Goal: Task Accomplishment & Management: Use online tool/utility

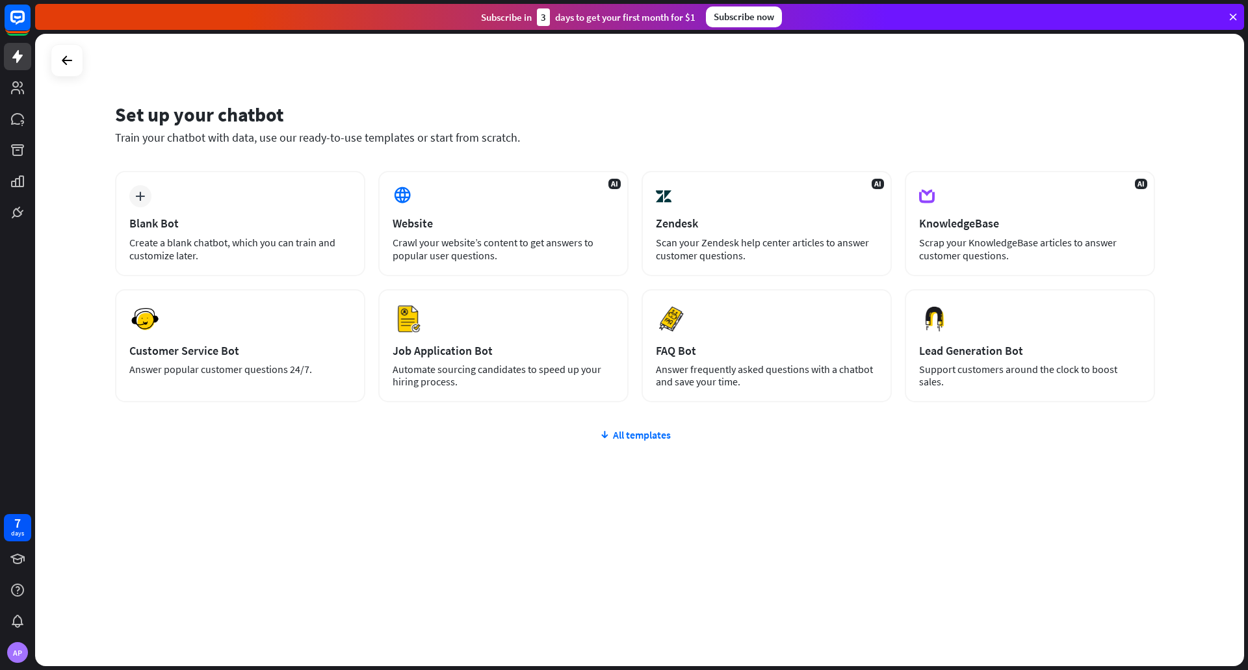
click at [614, 426] on div "plus Blank Bot Create a blank chatbot, which you can train and customize later.…" at bounding box center [635, 364] width 1040 height 387
click at [636, 437] on div "All templates" at bounding box center [635, 434] width 1040 height 13
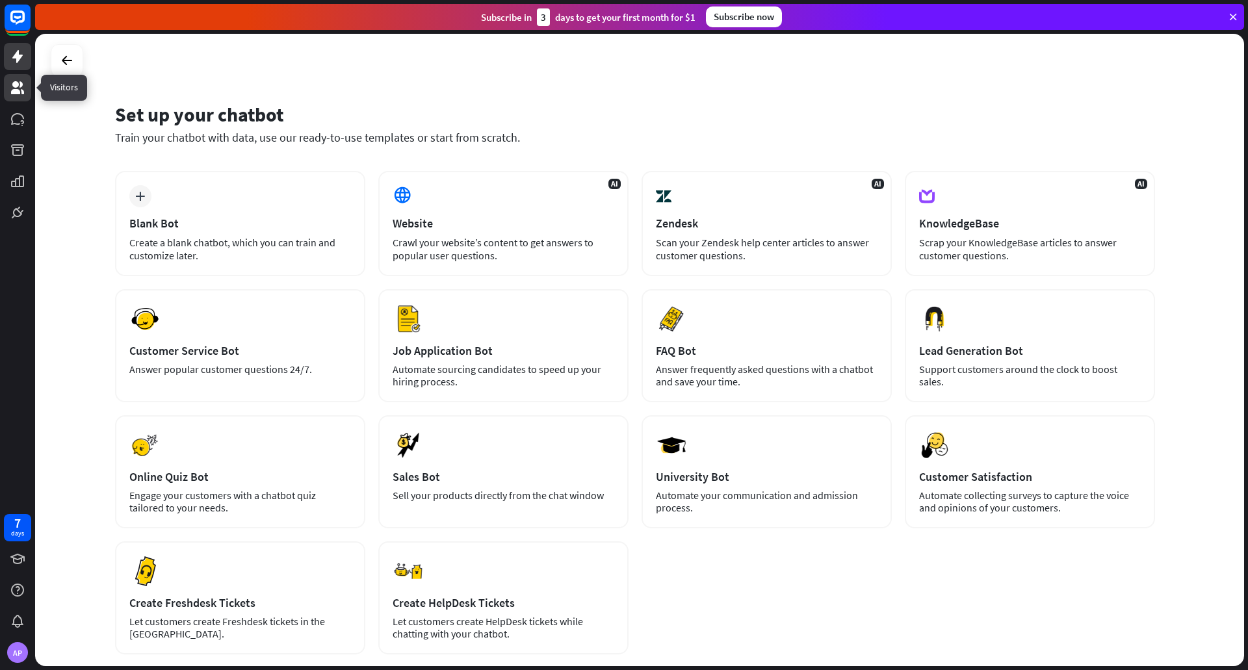
click at [16, 83] on icon at bounding box center [17, 87] width 13 height 13
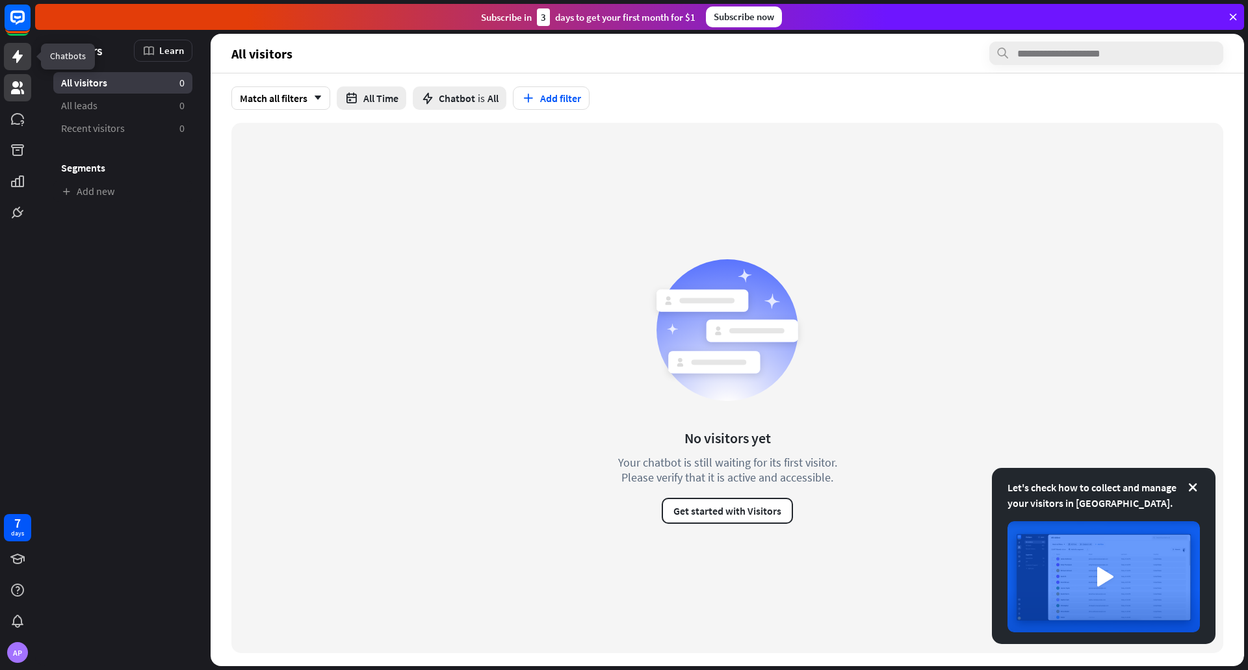
click at [19, 63] on icon at bounding box center [18, 57] width 16 height 16
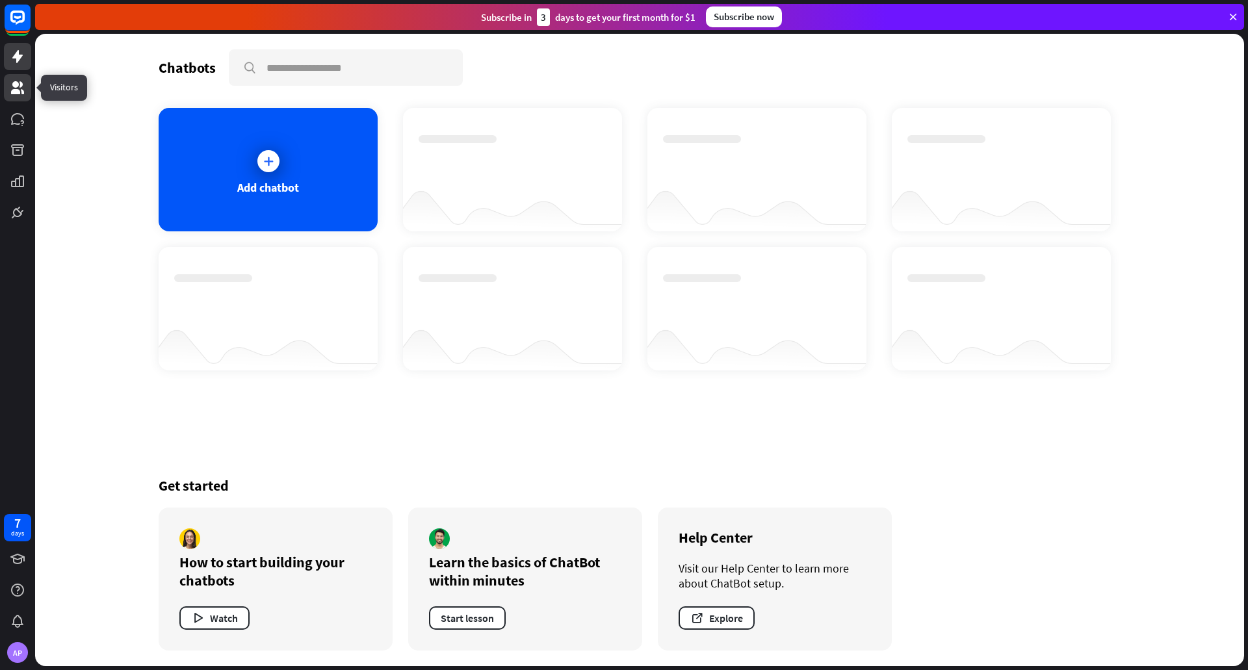
click at [13, 101] on link at bounding box center [17, 87] width 27 height 27
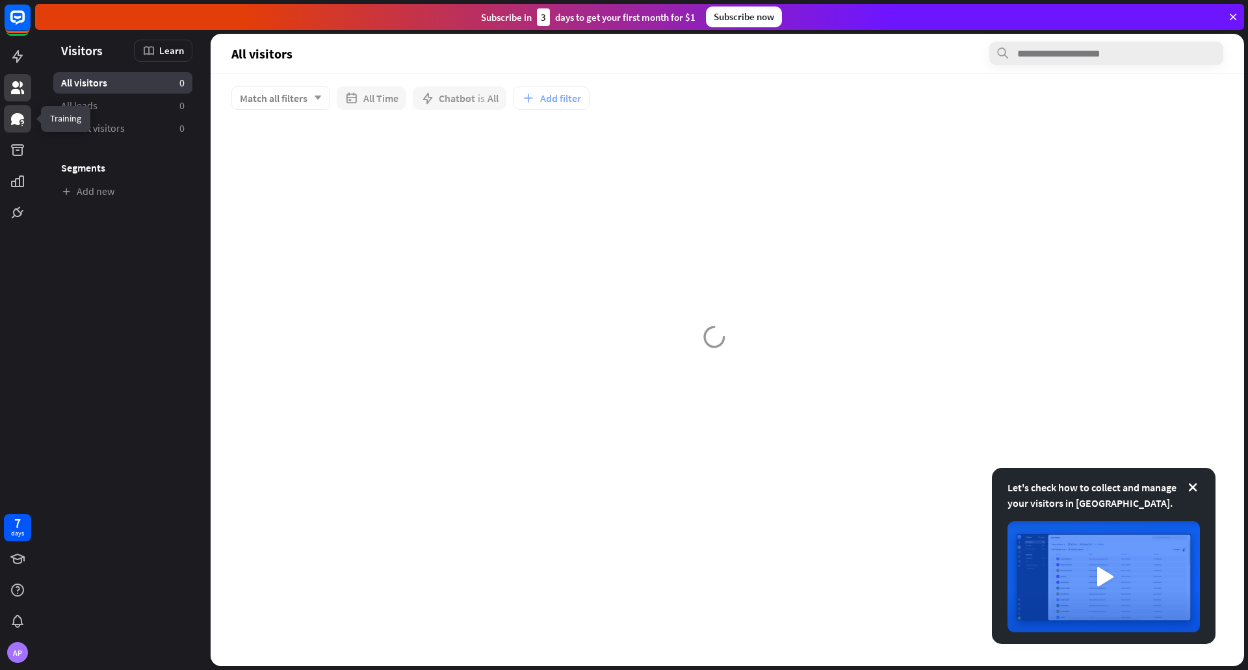
click at [18, 121] on icon at bounding box center [17, 119] width 13 height 12
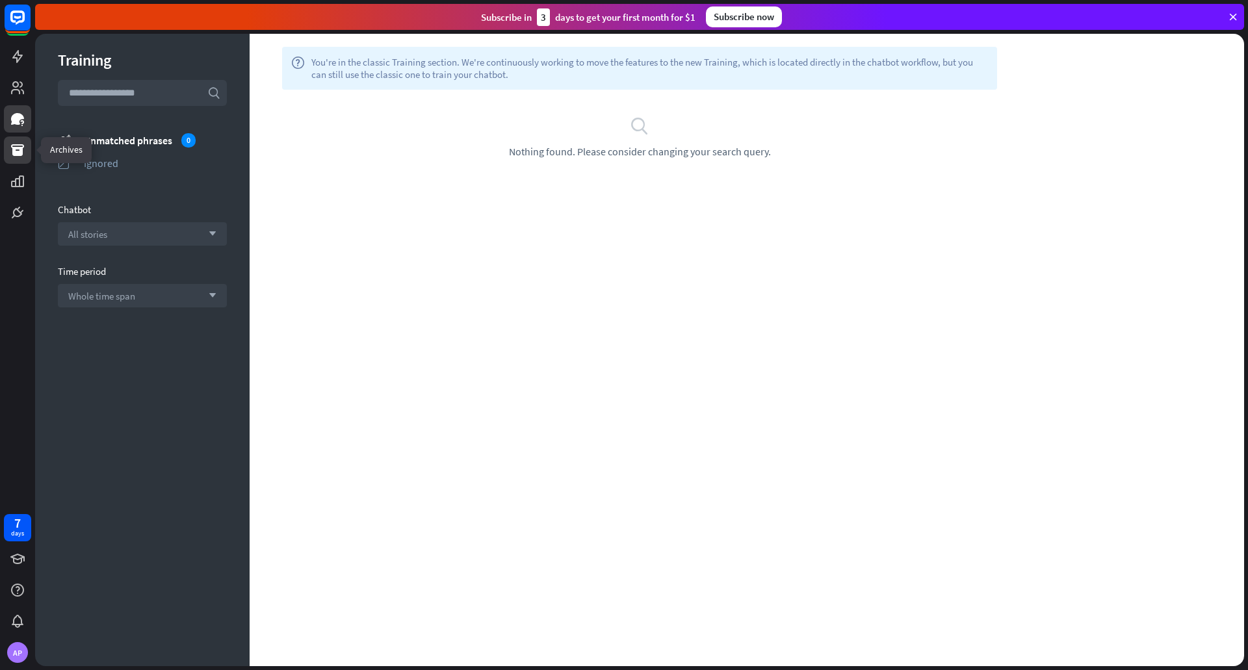
click at [23, 143] on icon at bounding box center [18, 150] width 16 height 16
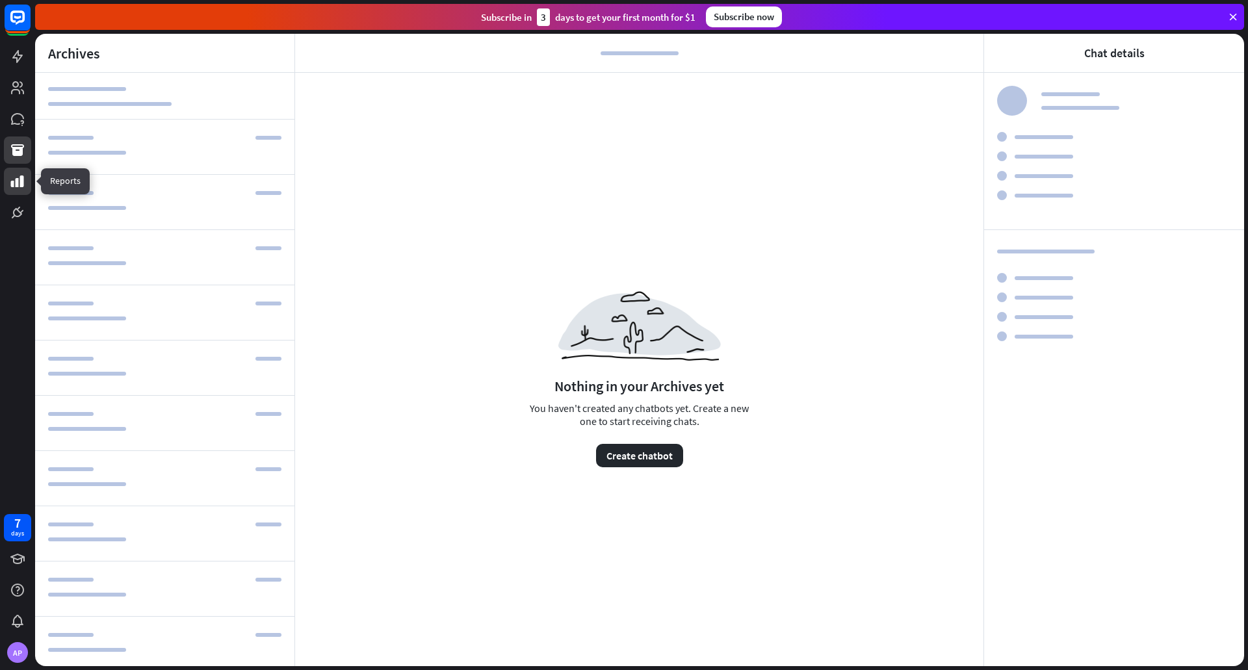
click at [19, 182] on icon at bounding box center [18, 182] width 16 height 16
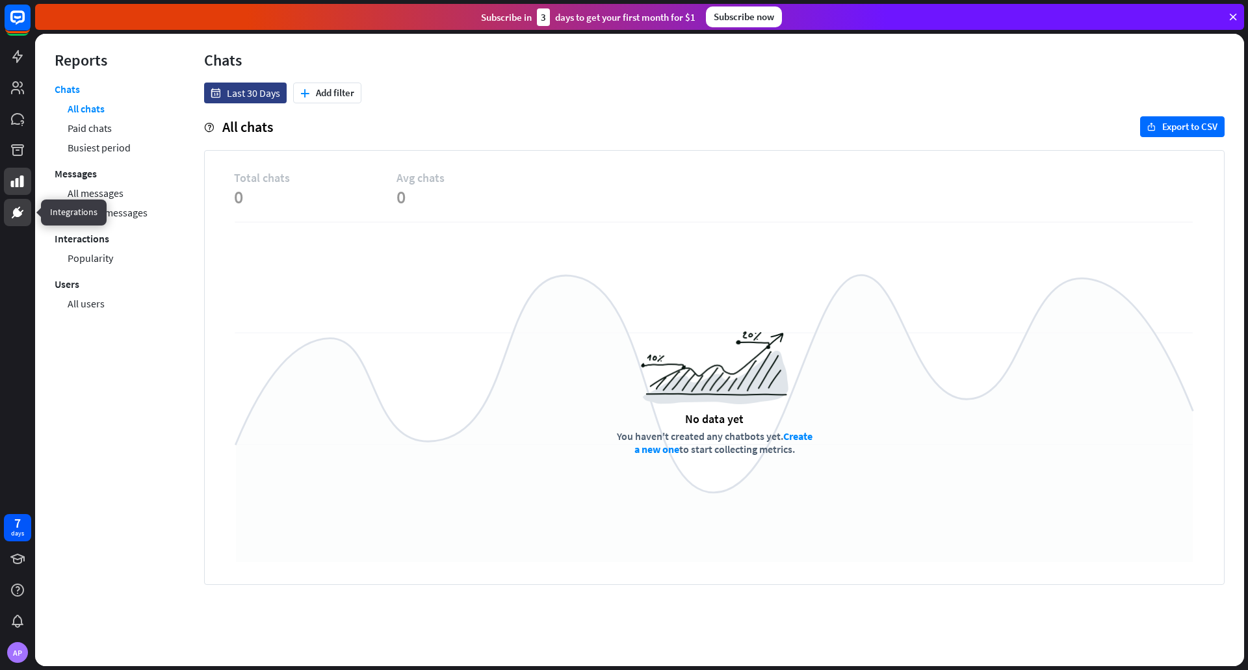
click at [22, 216] on icon at bounding box center [18, 213] width 16 height 16
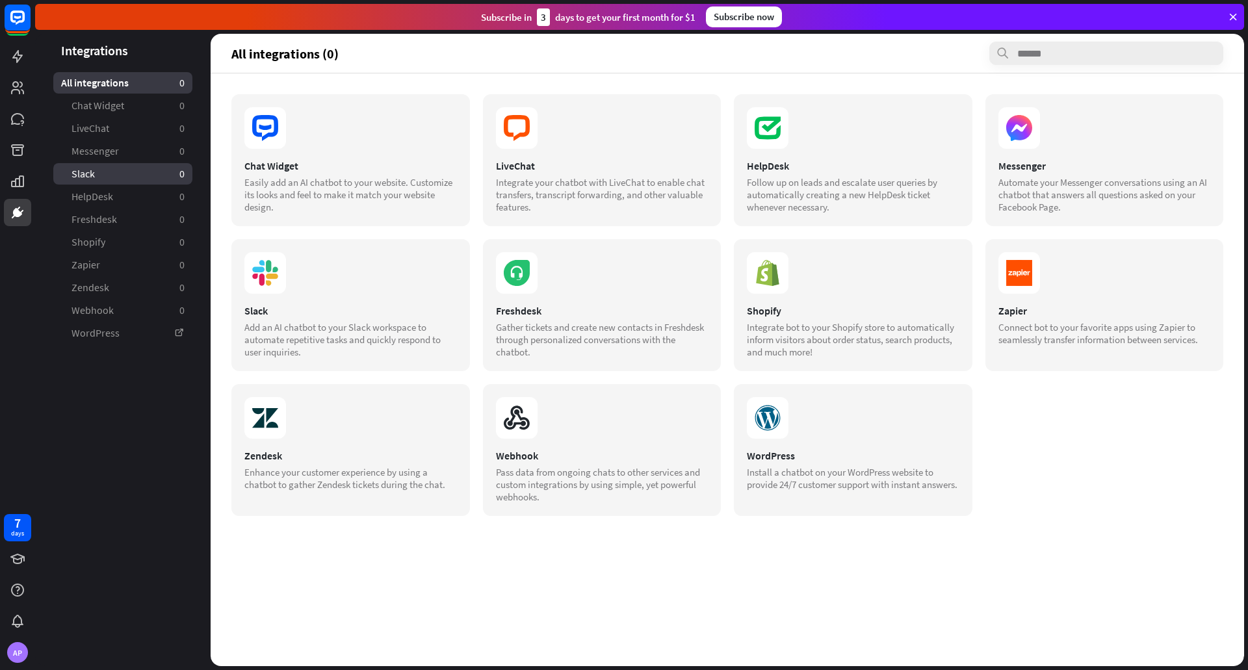
click at [166, 175] on link "Slack 0" at bounding box center [122, 173] width 139 height 21
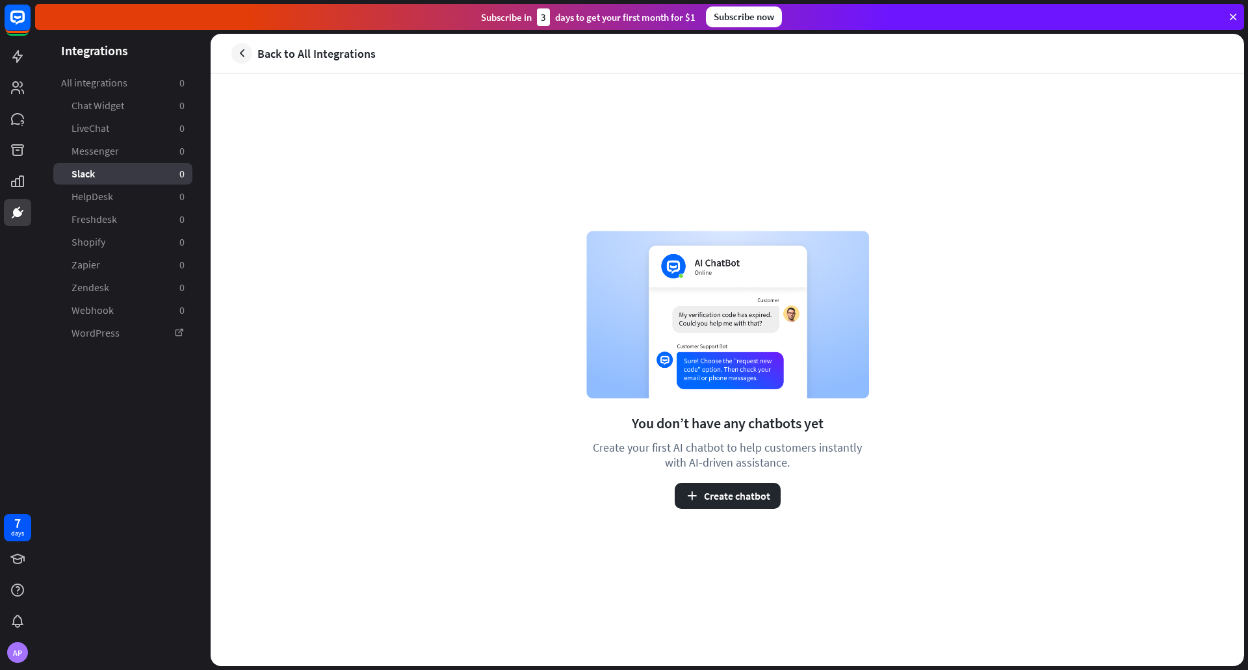
click at [156, 90] on link "All integrations 0" at bounding box center [122, 82] width 139 height 21
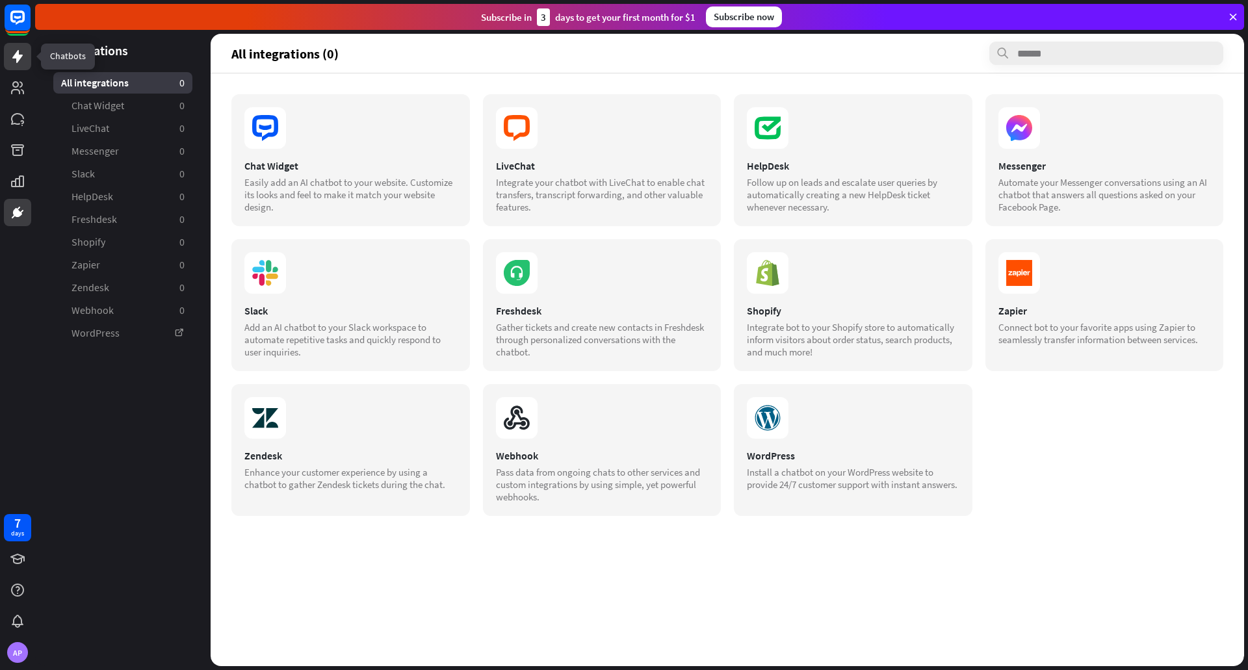
click at [13, 53] on icon at bounding box center [18, 57] width 16 height 16
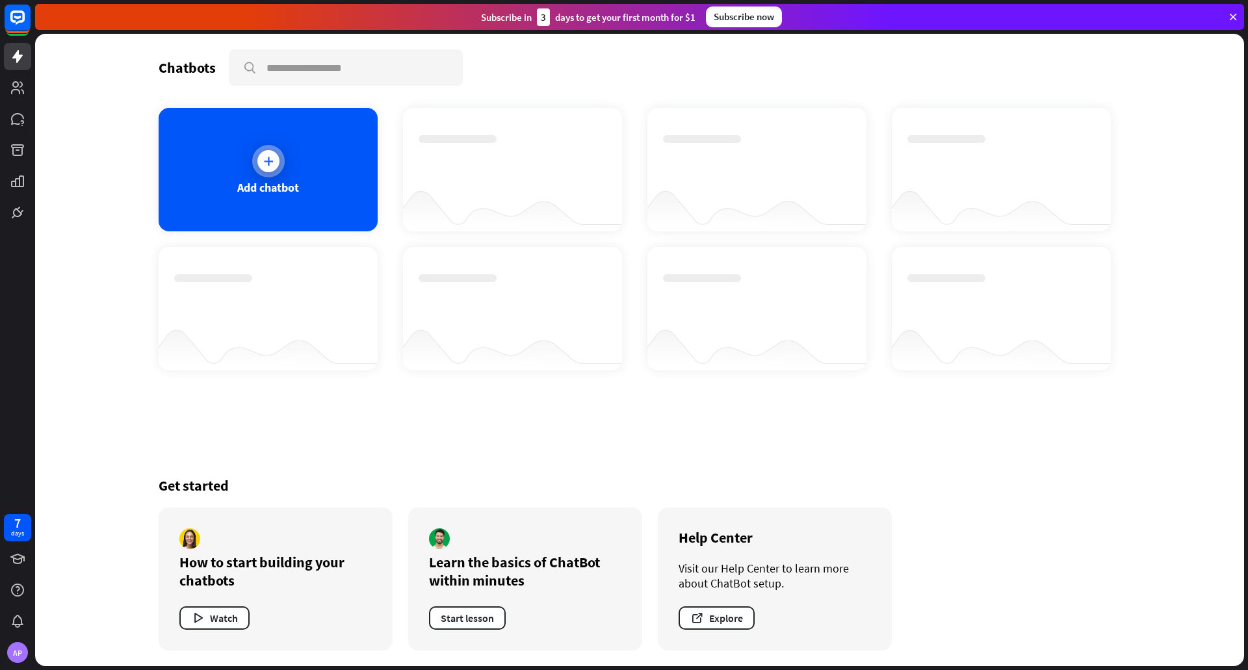
click at [302, 162] on div "Add chatbot" at bounding box center [268, 170] width 219 height 124
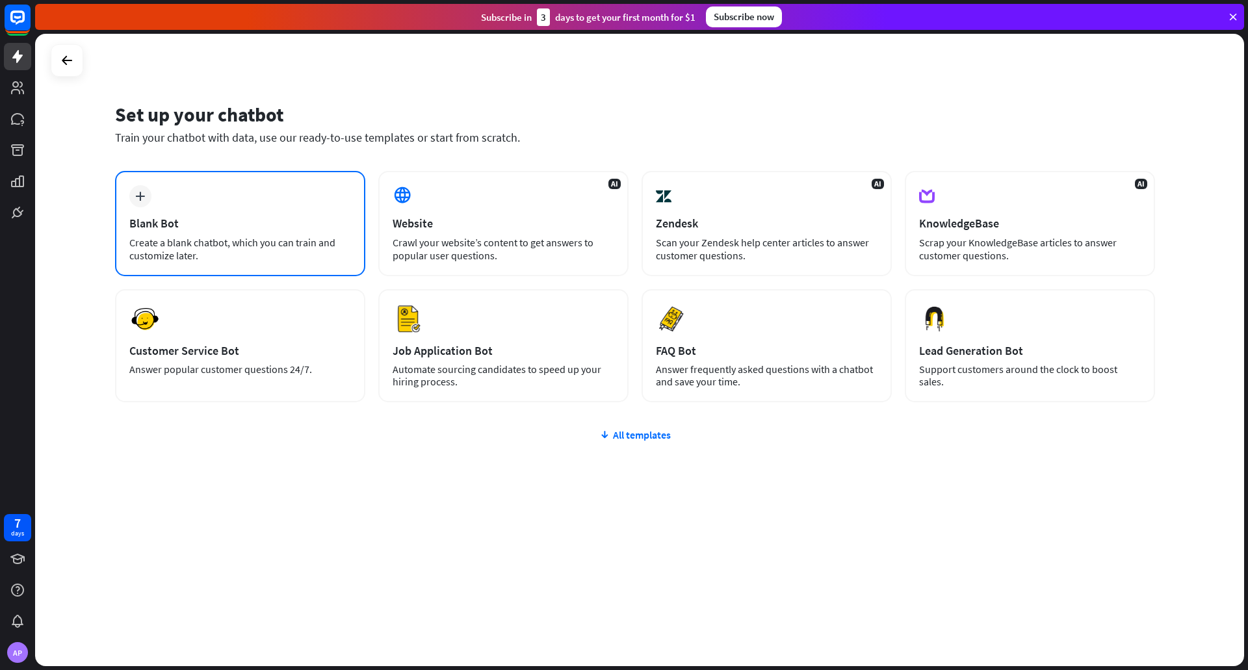
click at [243, 187] on div "plus Blank Bot Create a blank chatbot, which you can train and customize later." at bounding box center [240, 223] width 250 height 105
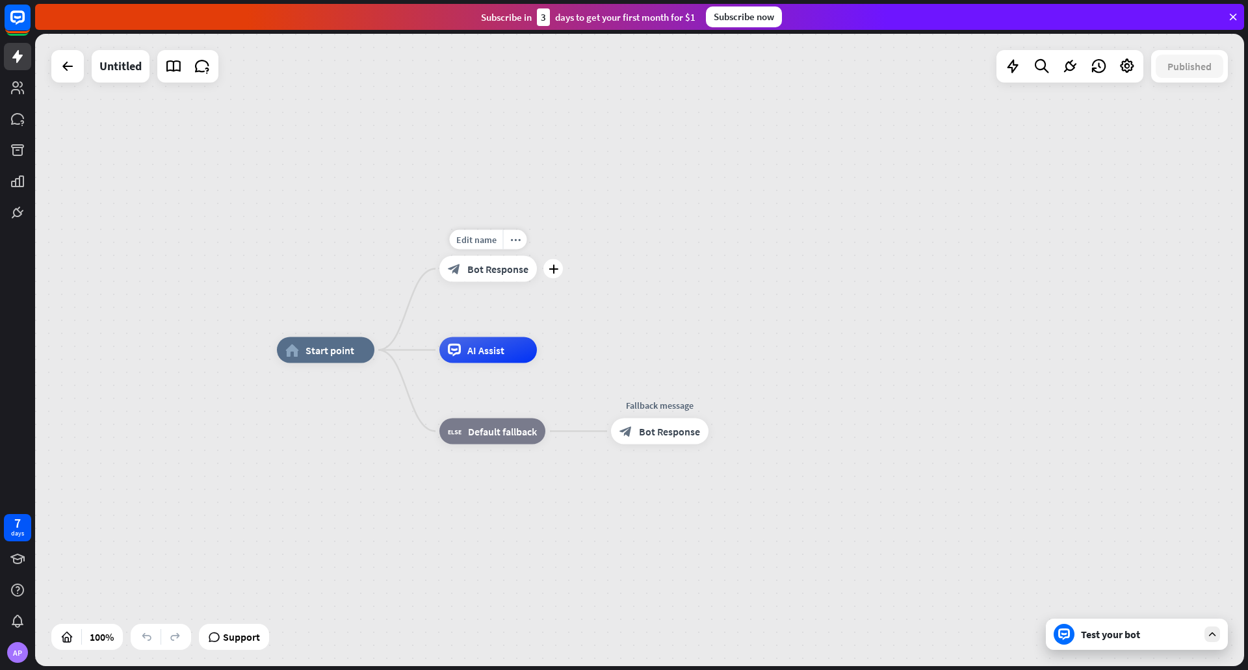
click at [484, 280] on div "block_bot_response Bot Response" at bounding box center [488, 269] width 98 height 26
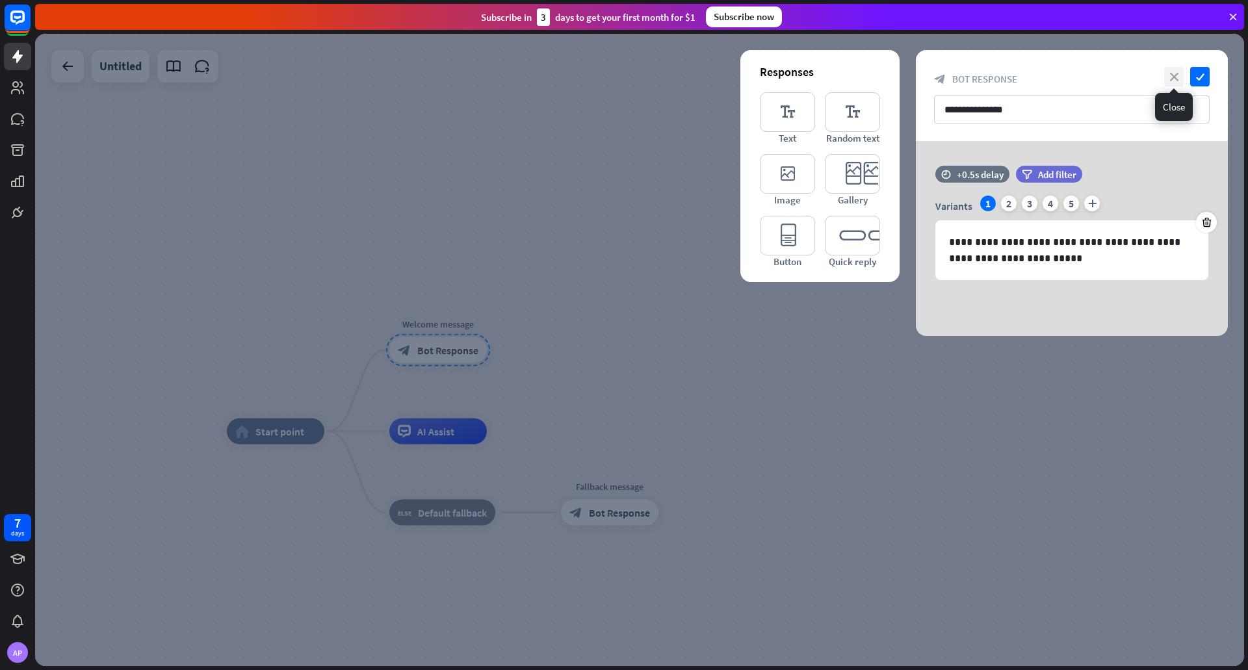
click at [1175, 73] on icon "close" at bounding box center [1174, 77] width 20 height 20
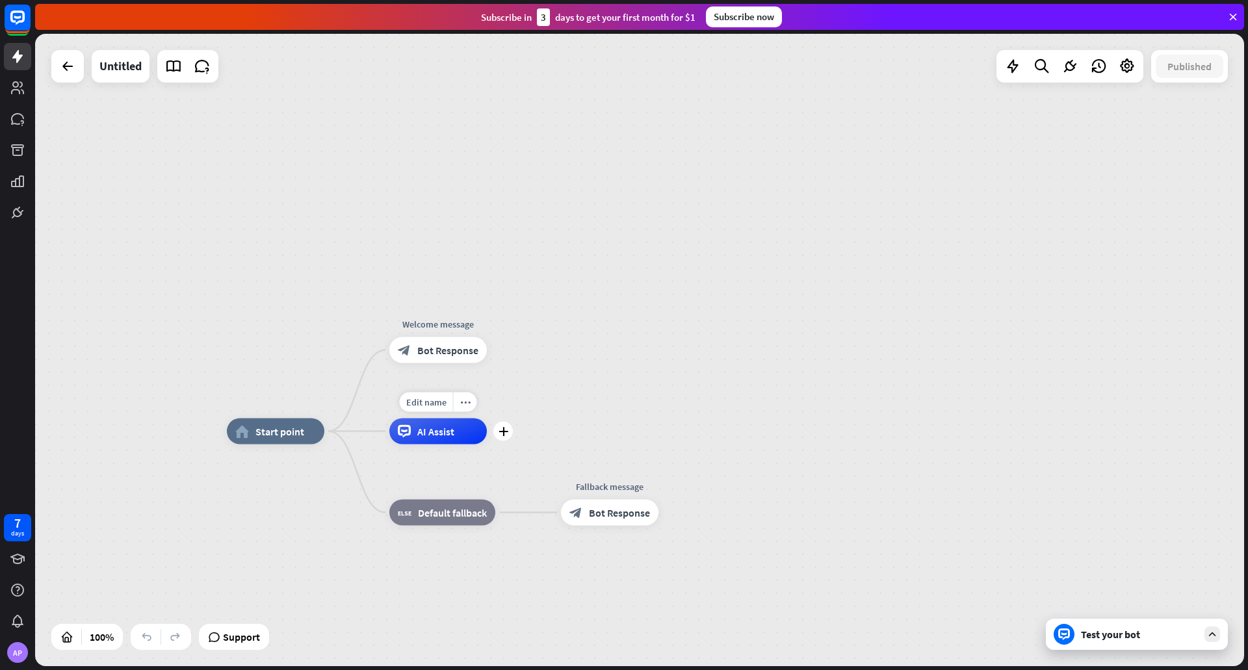
click at [436, 432] on span "AI Assist" at bounding box center [435, 431] width 37 height 13
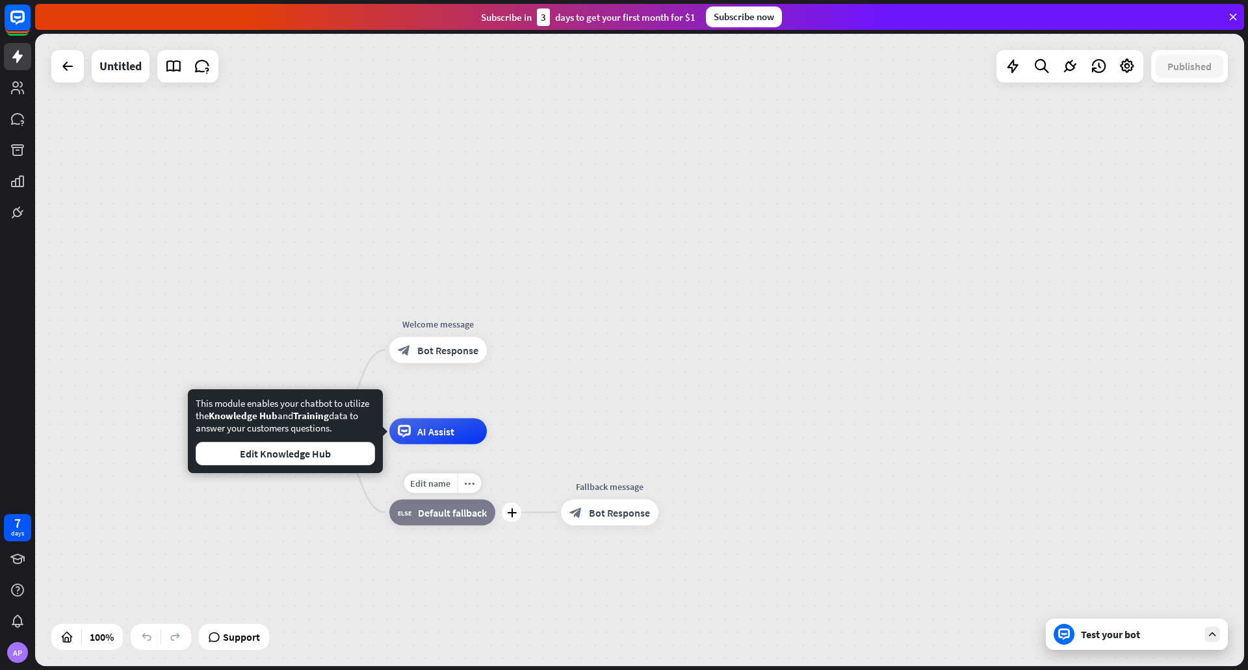
click at [458, 511] on span "Default fallback" at bounding box center [452, 512] width 69 height 13
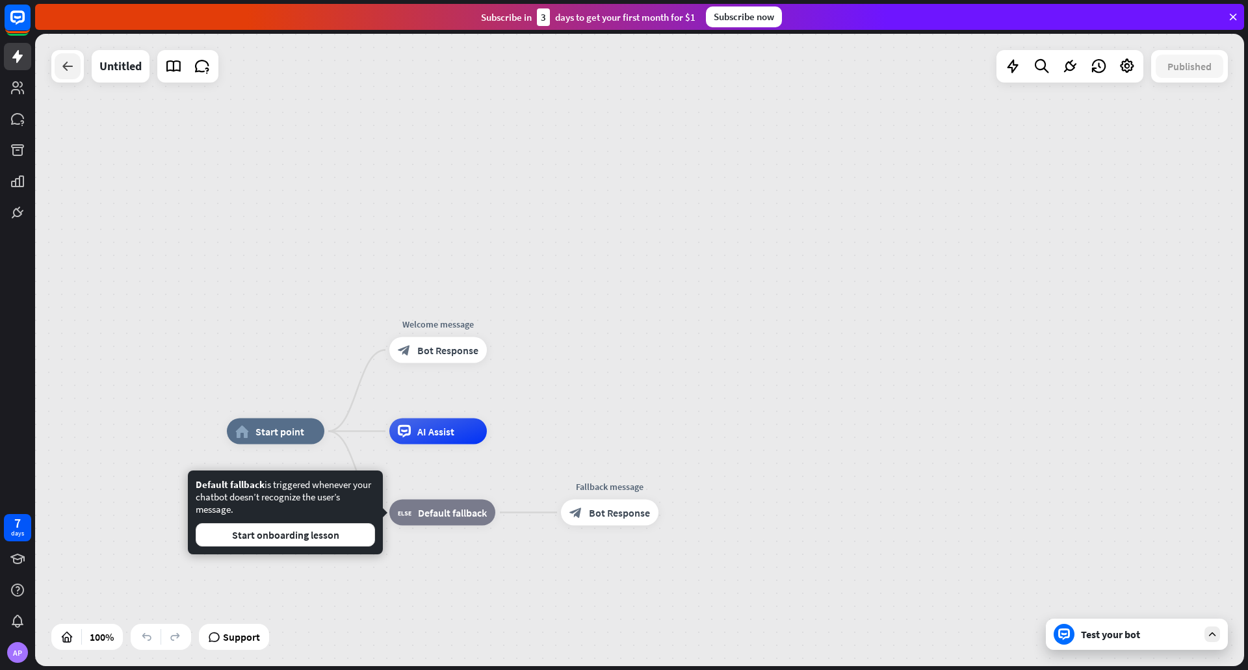
click at [79, 74] on div at bounding box center [68, 66] width 26 height 26
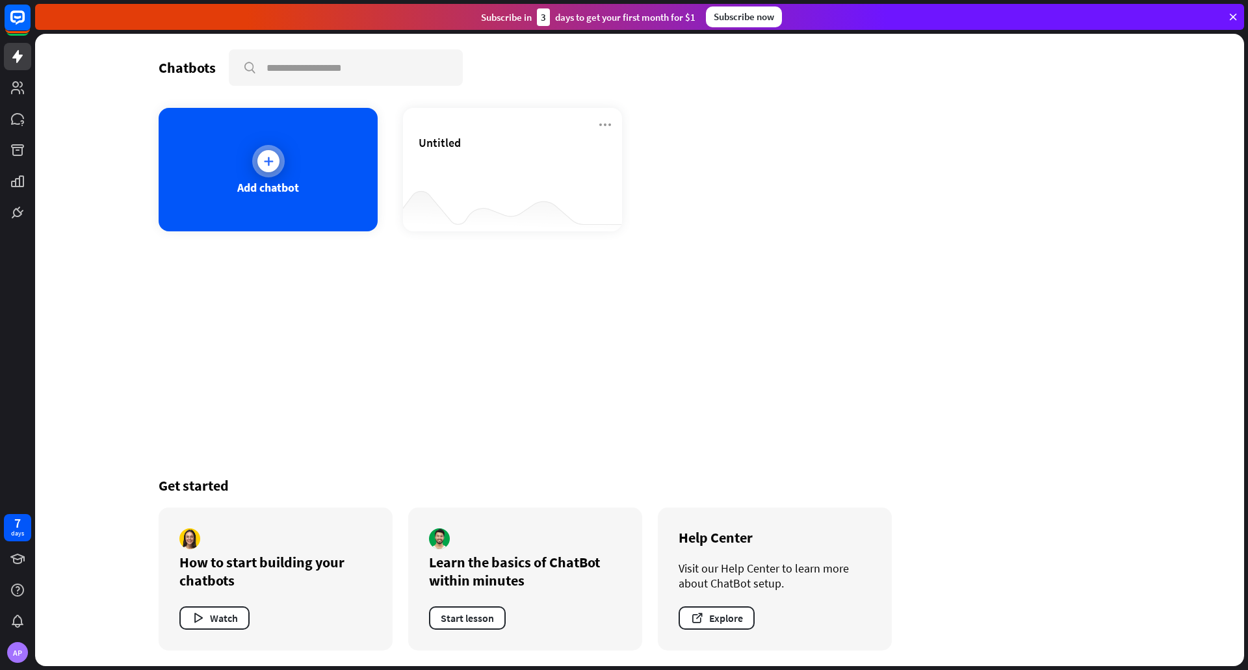
click at [272, 177] on div "Add chatbot" at bounding box center [268, 170] width 219 height 124
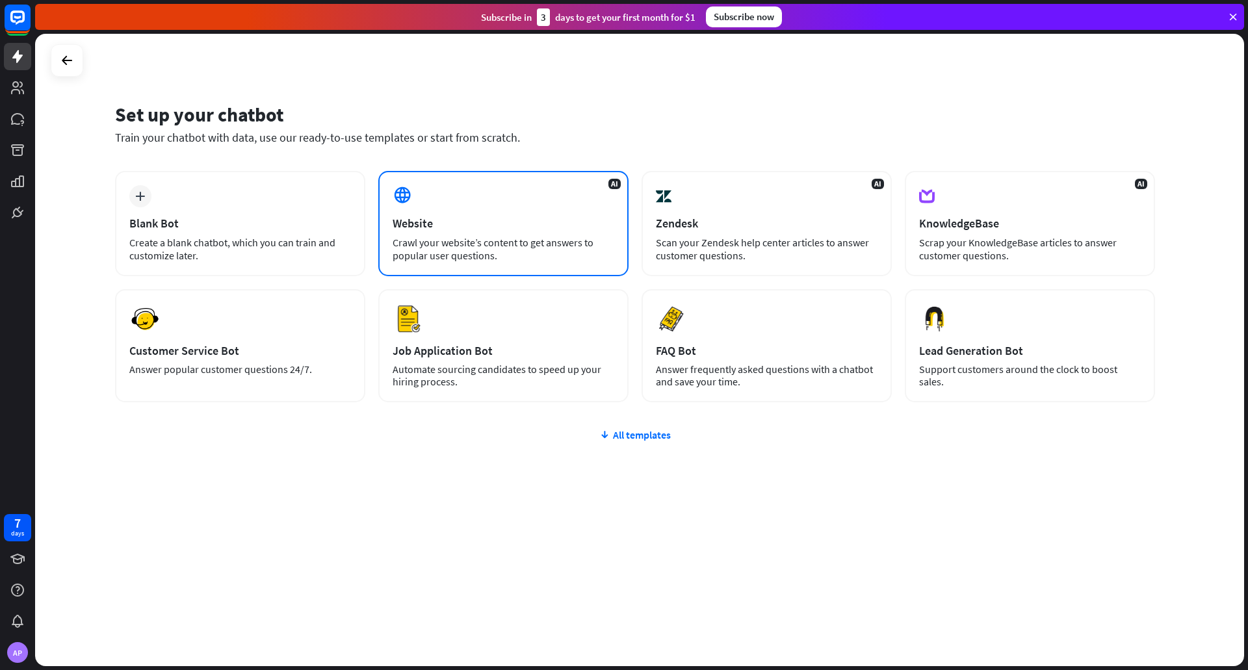
click at [458, 246] on div "Crawl your website’s content to get answers to popular user questions." at bounding box center [504, 249] width 222 height 26
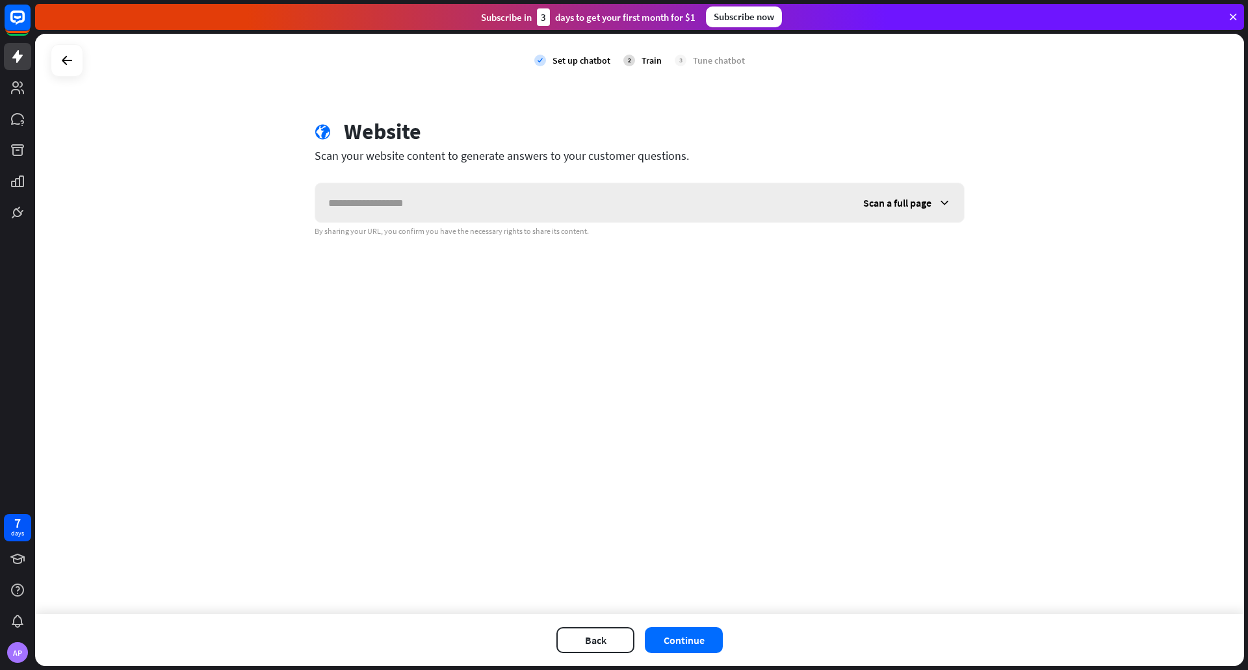
click at [908, 189] on div "Scan a full page" at bounding box center [907, 202] width 114 height 39
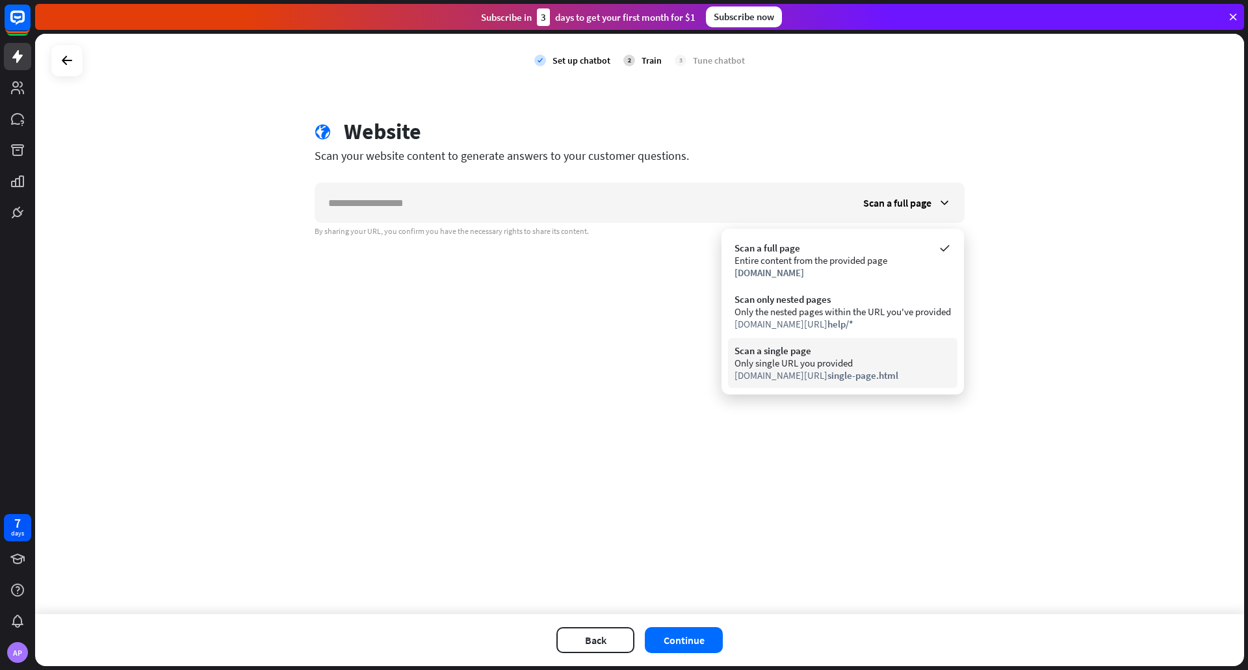
click at [897, 380] on div "[DOMAIN_NAME][URL] single-page.html" at bounding box center [843, 375] width 216 height 12
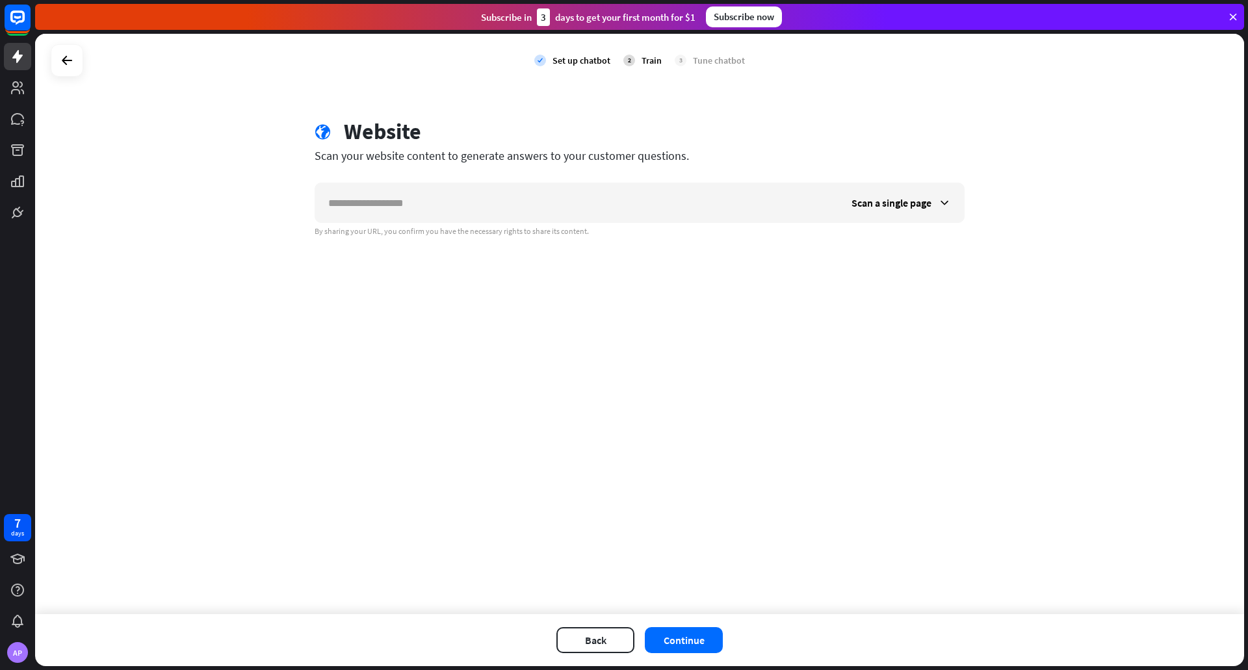
click at [579, 181] on div "globe Website Scan your website content to generate answers to your customer qu…" at bounding box center [639, 177] width 681 height 118
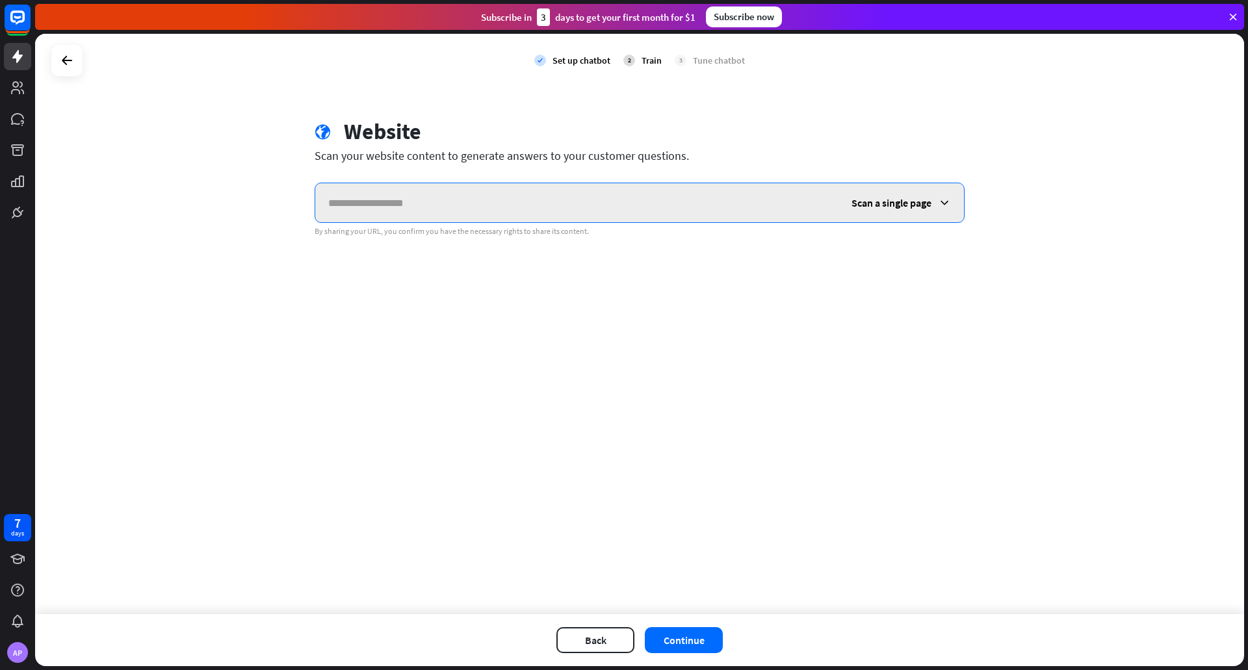
click at [581, 197] on input "text" at bounding box center [576, 202] width 523 height 39
paste input "**********"
type input "**********"
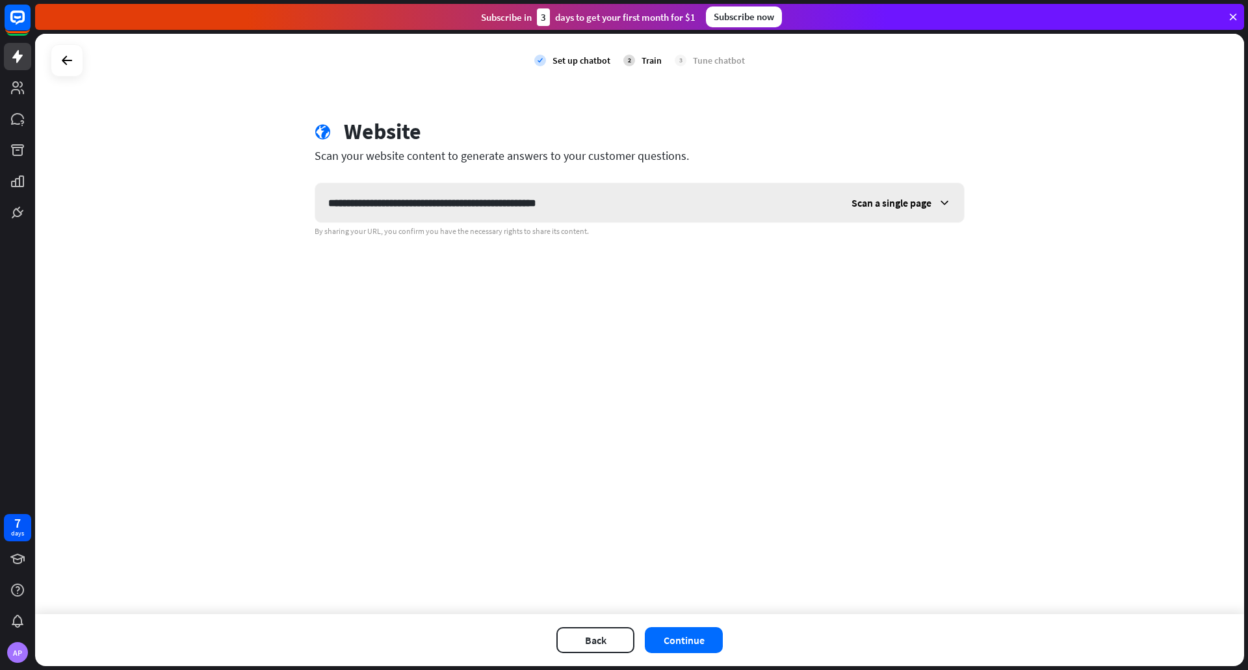
click at [880, 203] on span "Scan a single page" at bounding box center [892, 202] width 80 height 13
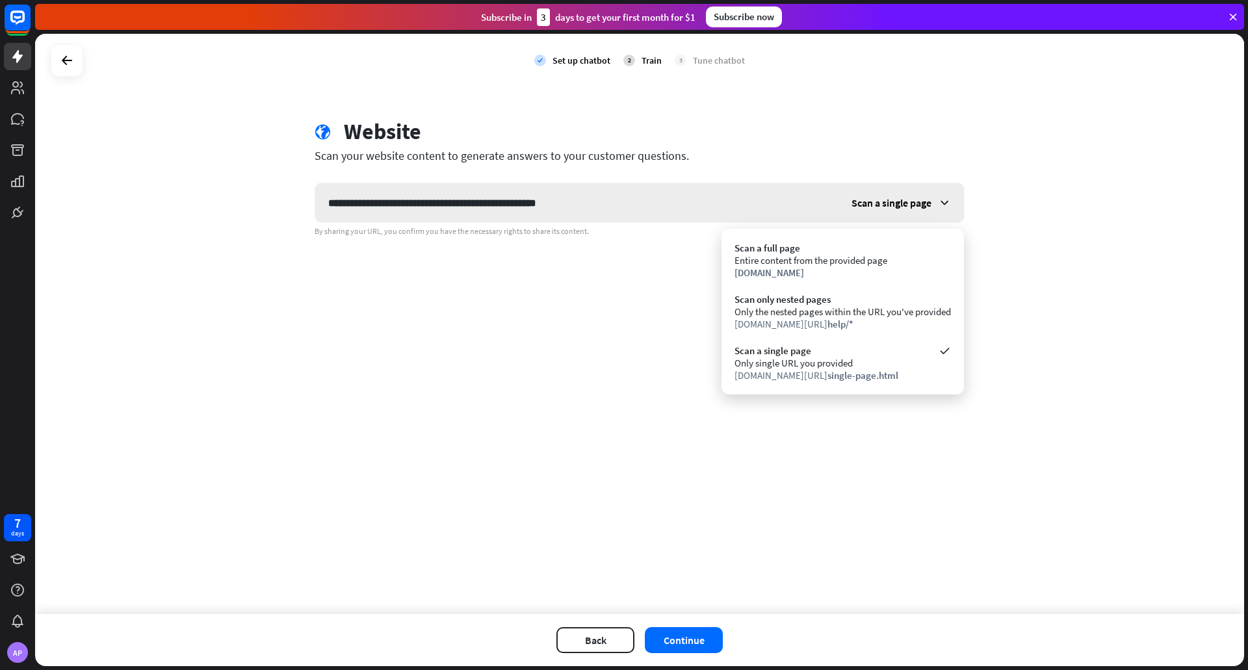
click at [881, 204] on span "Scan a single page" at bounding box center [892, 202] width 80 height 13
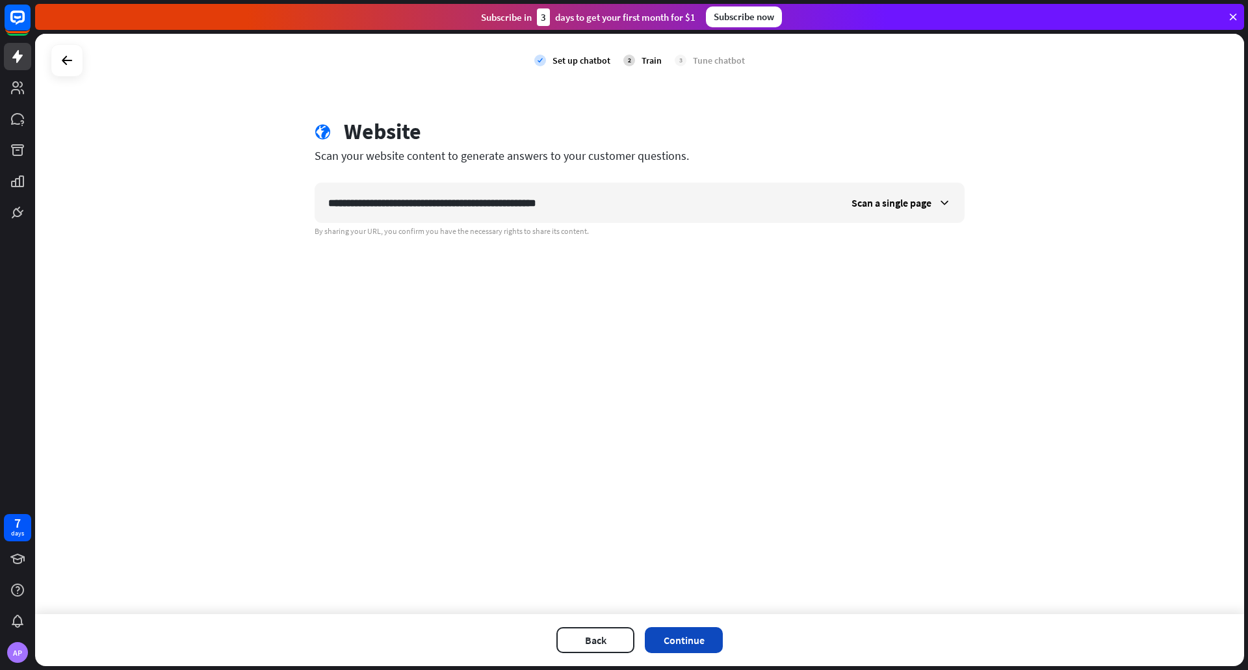
click at [686, 638] on button "Continue" at bounding box center [684, 640] width 78 height 26
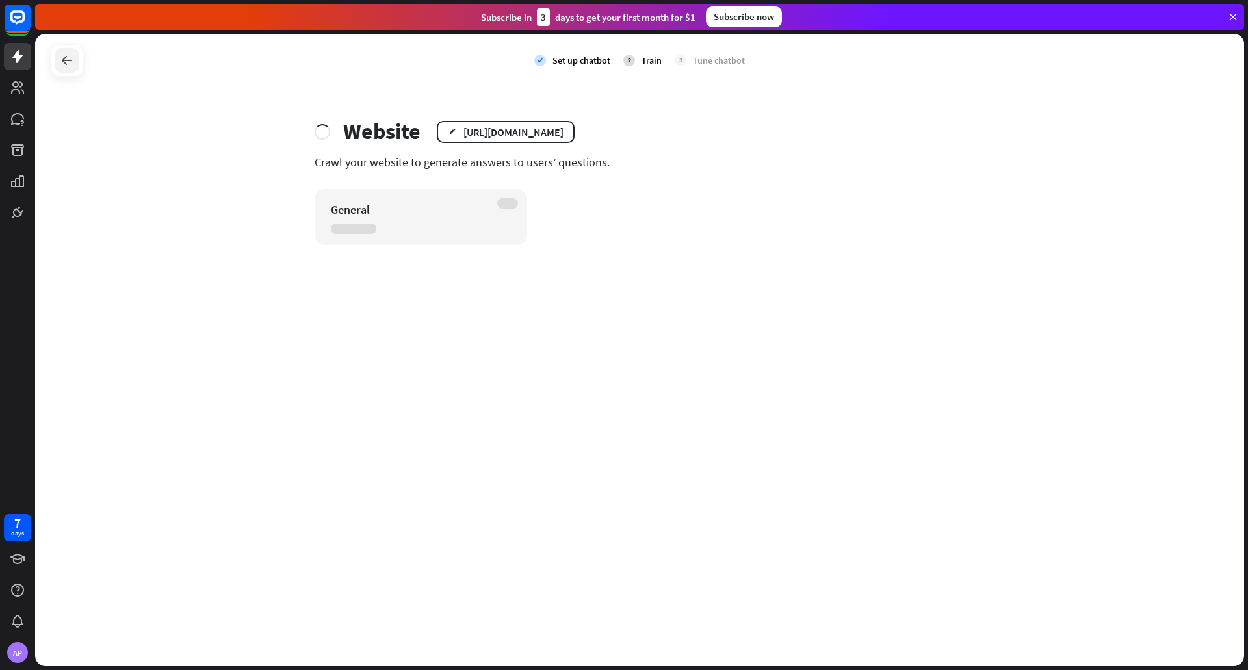
click at [67, 51] on div at bounding box center [67, 60] width 25 height 25
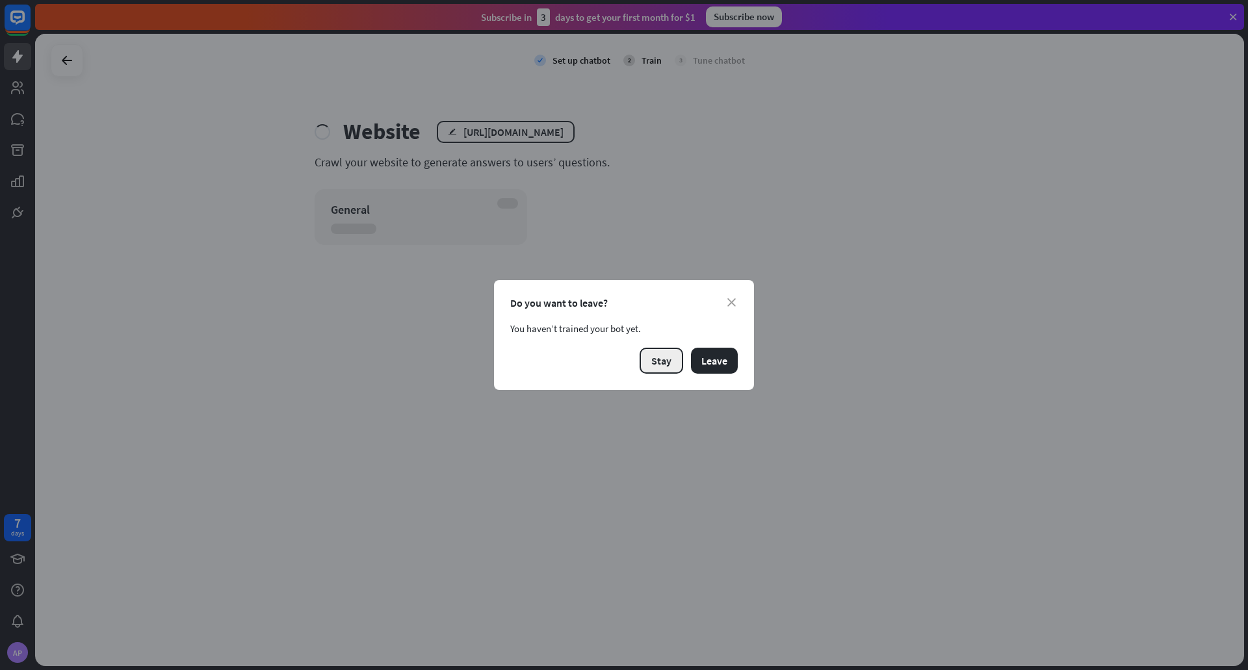
click at [664, 363] on button "Stay" at bounding box center [662, 361] width 44 height 26
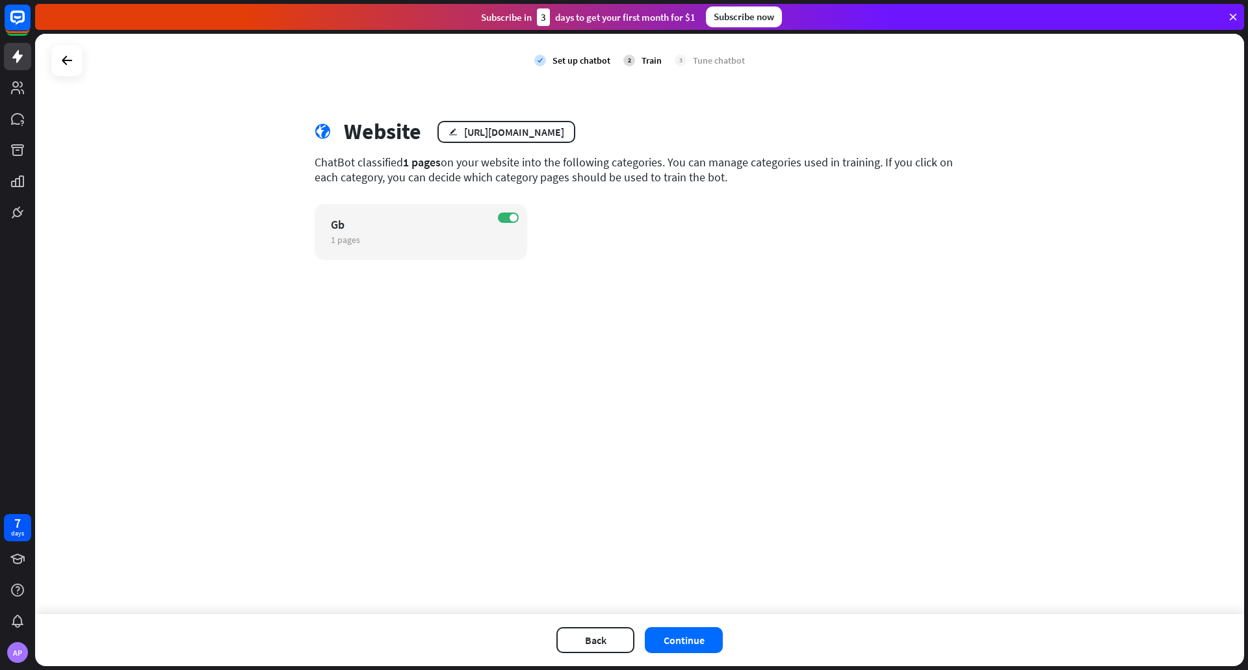
click at [544, 534] on div "check Set up chatbot 2 Train 3 Tune chatbot globe Website edit [URL][DOMAIN_NAM…" at bounding box center [639, 324] width 1209 height 581
click at [364, 240] on icon "edit" at bounding box center [367, 240] width 9 height 8
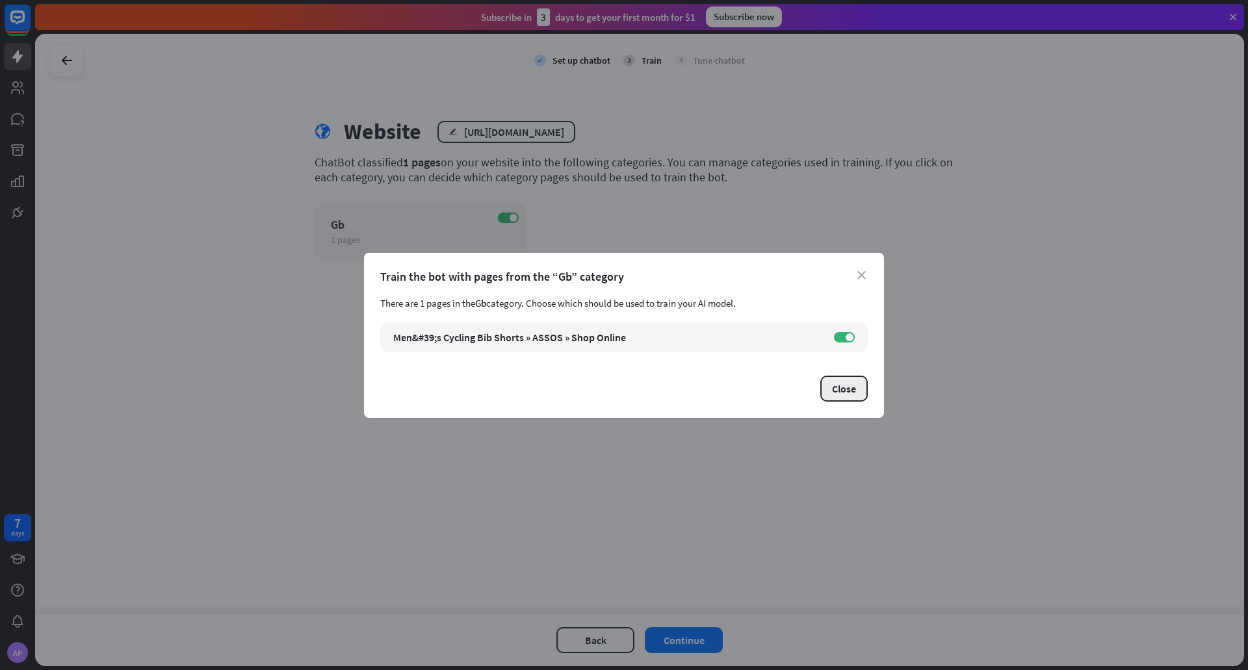
click at [852, 388] on button "Close" at bounding box center [843, 389] width 47 height 26
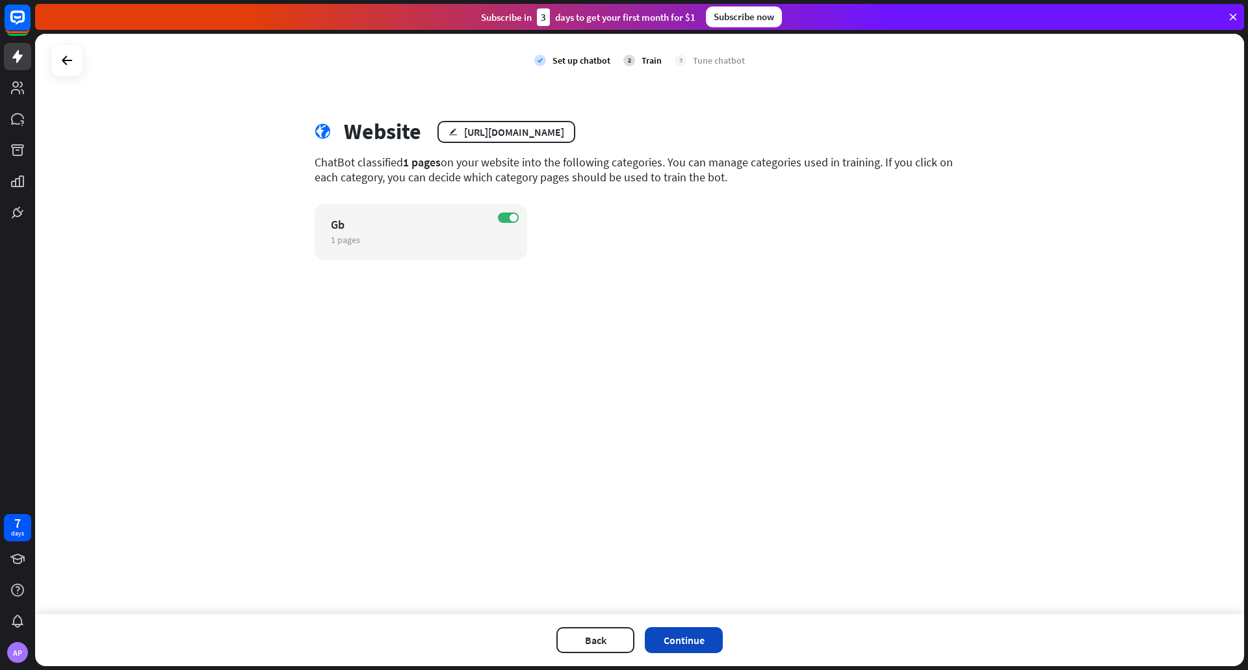
click at [672, 627] on button "Continue" at bounding box center [684, 640] width 78 height 26
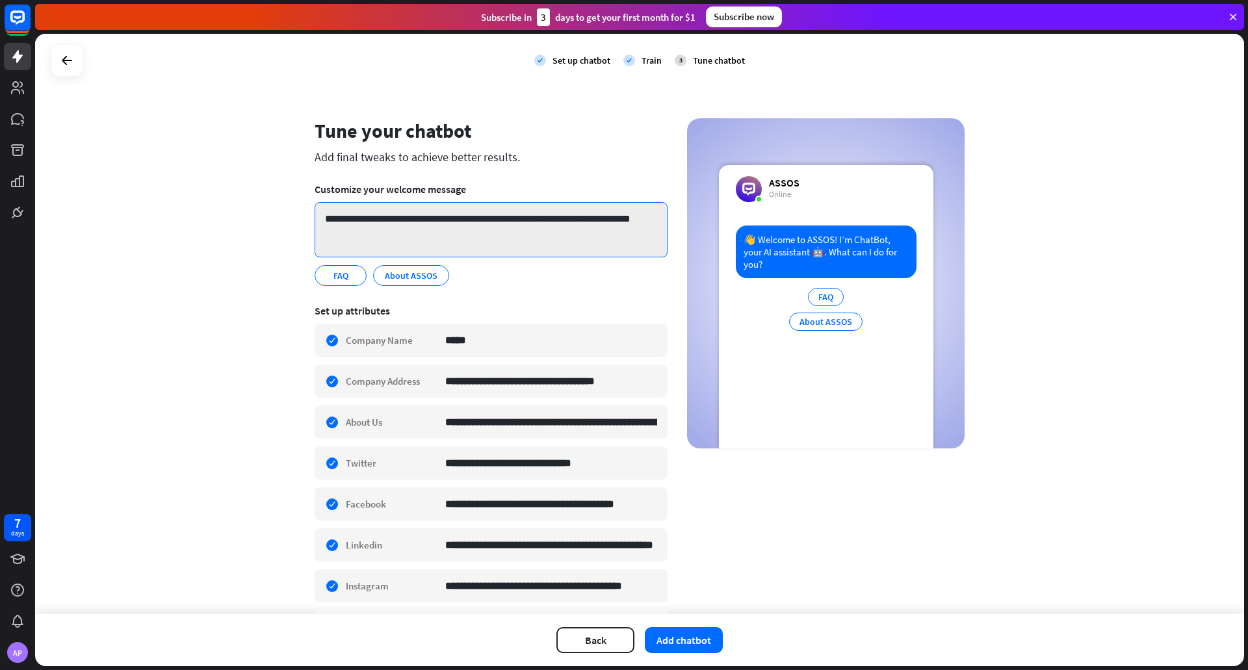
click at [396, 213] on textarea "**********" at bounding box center [491, 229] width 353 height 55
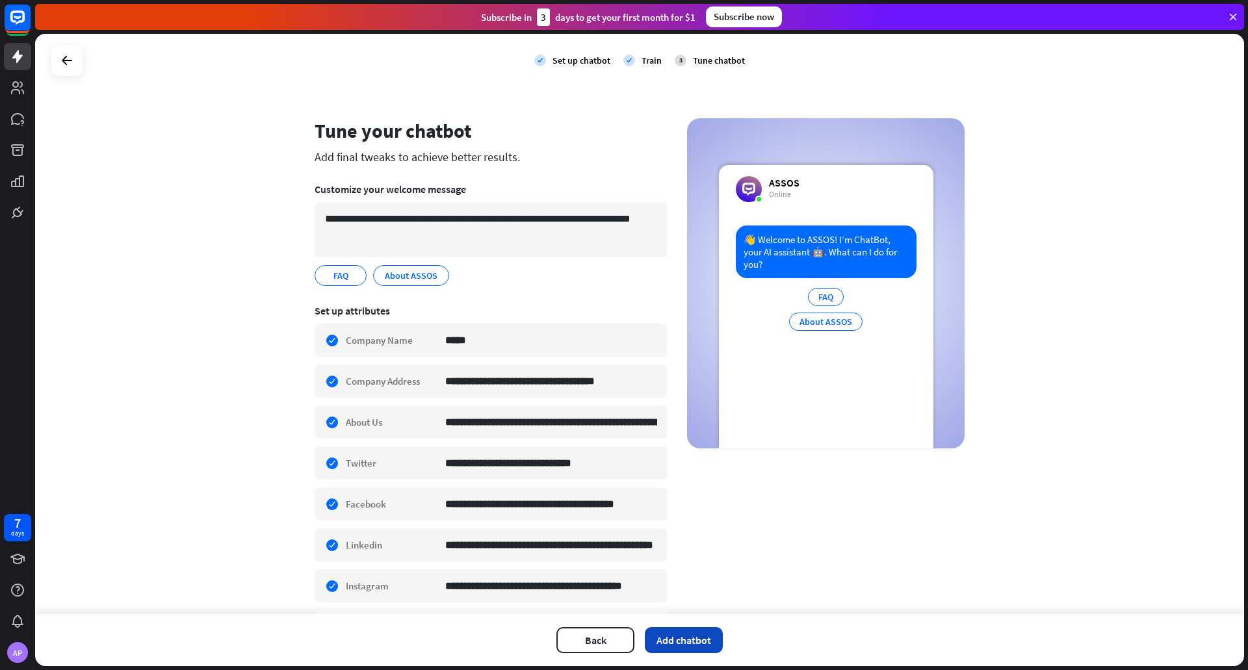
click at [690, 638] on button "Add chatbot" at bounding box center [684, 640] width 78 height 26
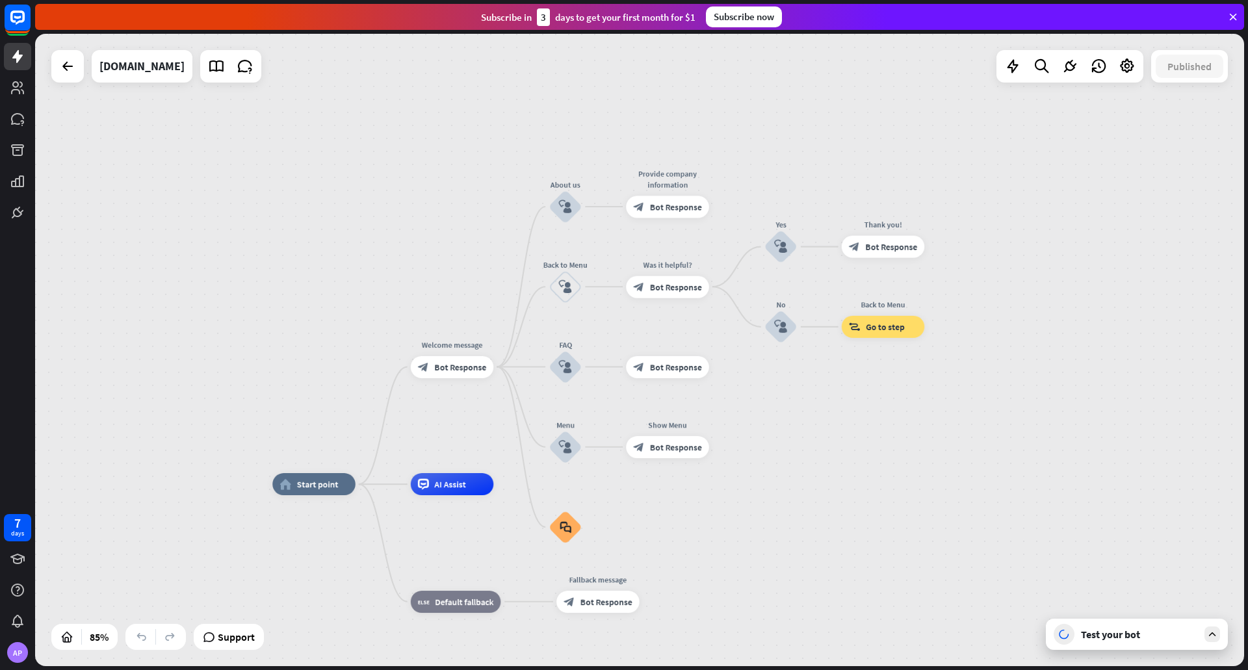
drag, startPoint x: 869, startPoint y: 283, endPoint x: 779, endPoint y: 400, distance: 147.5
click at [779, 400] on div "home_2 Start point Welcome message block_bot_response Bot Response About us blo…" at bounding box center [639, 350] width 1209 height 633
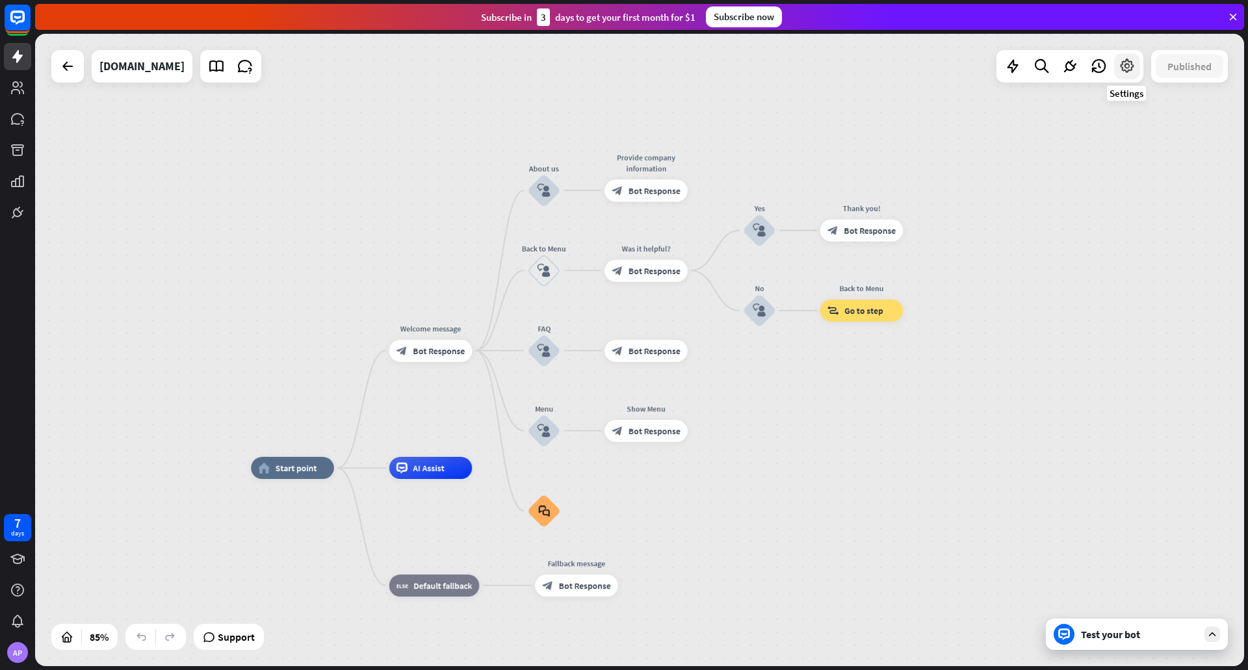
click at [1134, 68] on icon at bounding box center [1127, 66] width 17 height 17
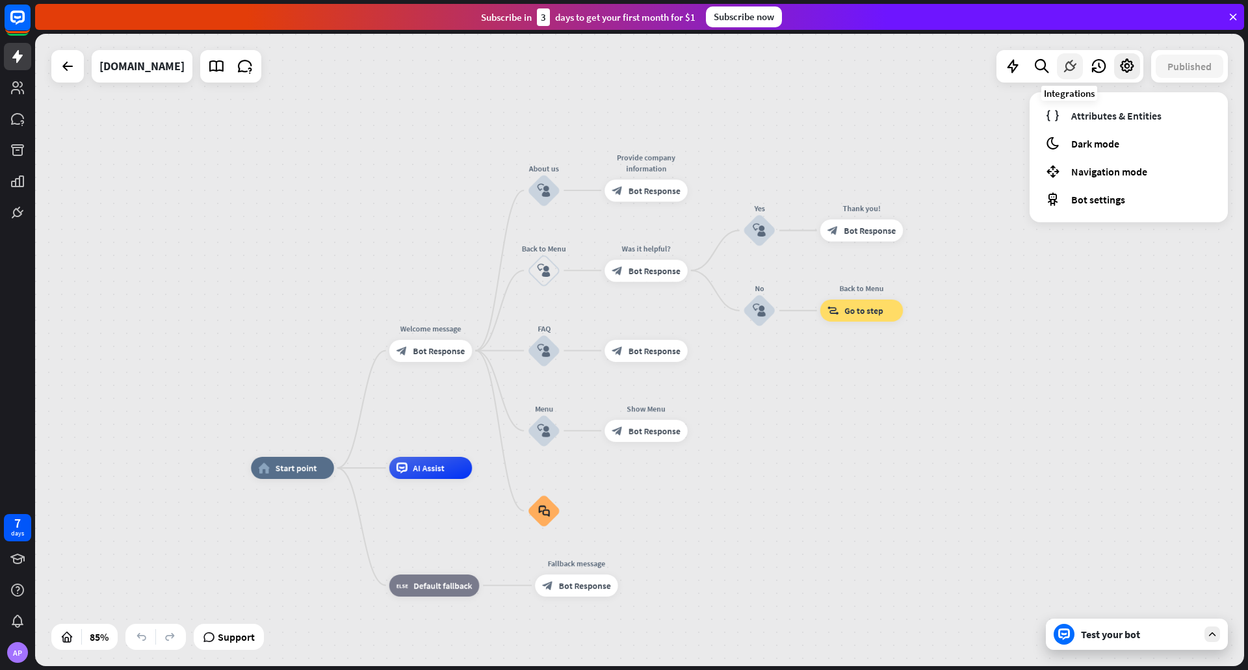
click at [1062, 64] on icon at bounding box center [1070, 66] width 17 height 17
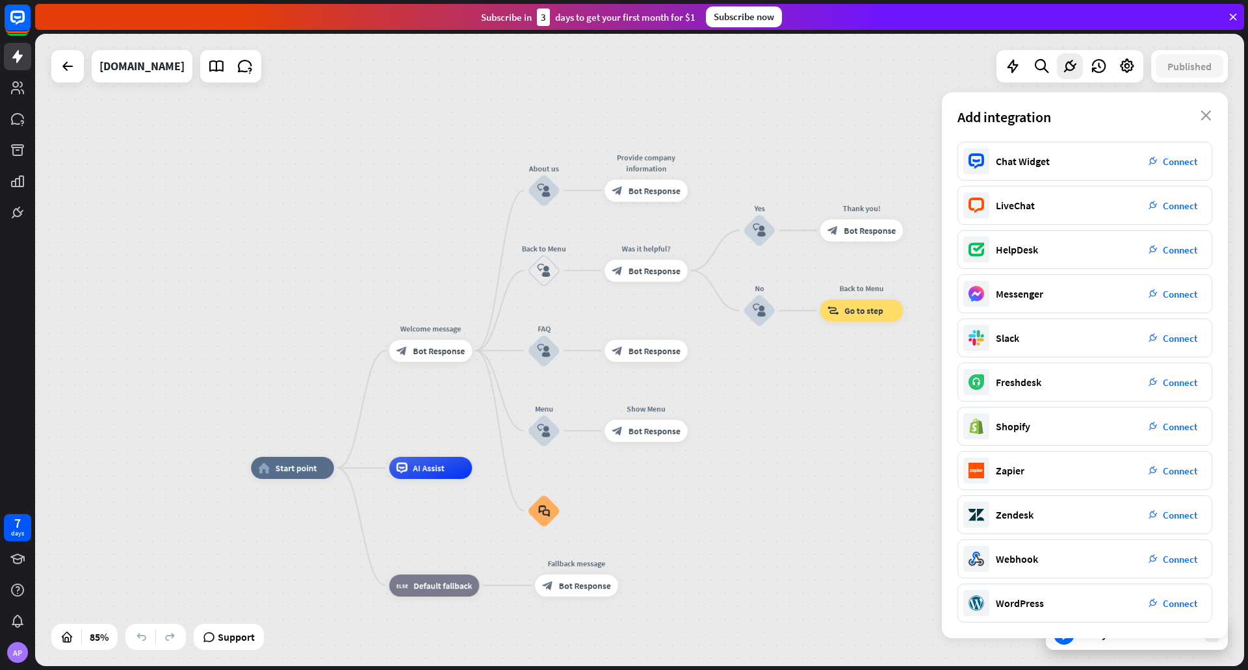
click at [817, 121] on div "home_2 Start point Welcome message block_bot_response Bot Response About us blo…" at bounding box center [639, 350] width 1209 height 633
click at [1012, 75] on div at bounding box center [1013, 66] width 26 height 26
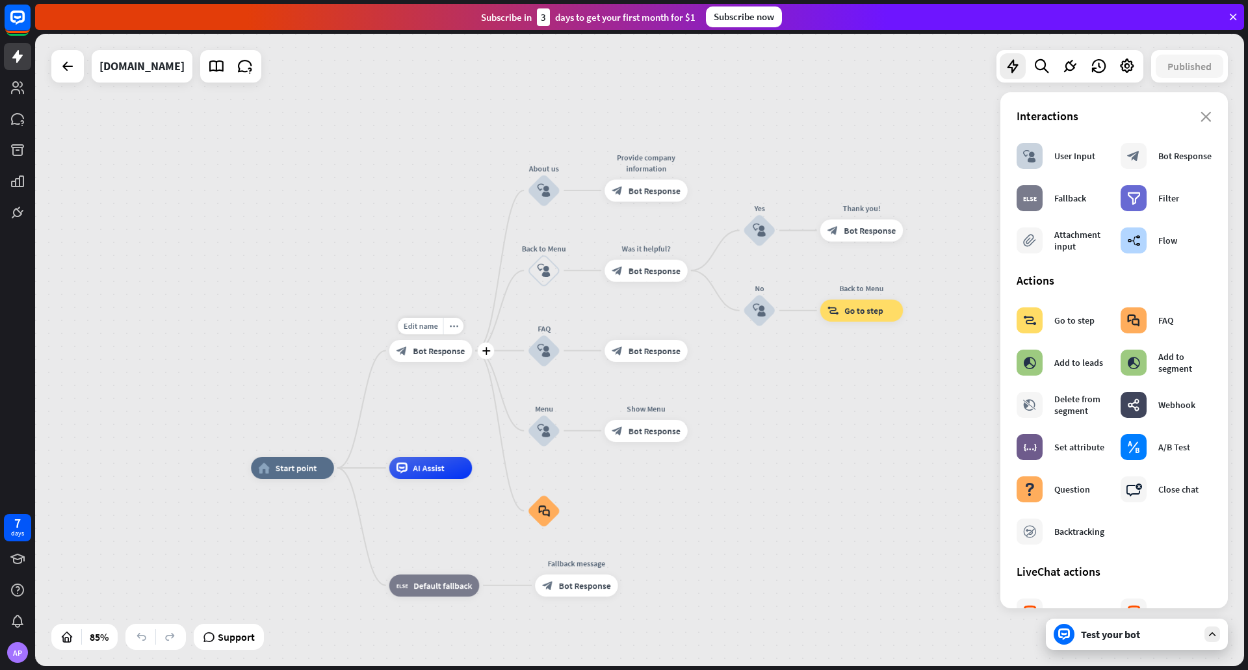
click at [439, 353] on span "Bot Response" at bounding box center [439, 350] width 52 height 11
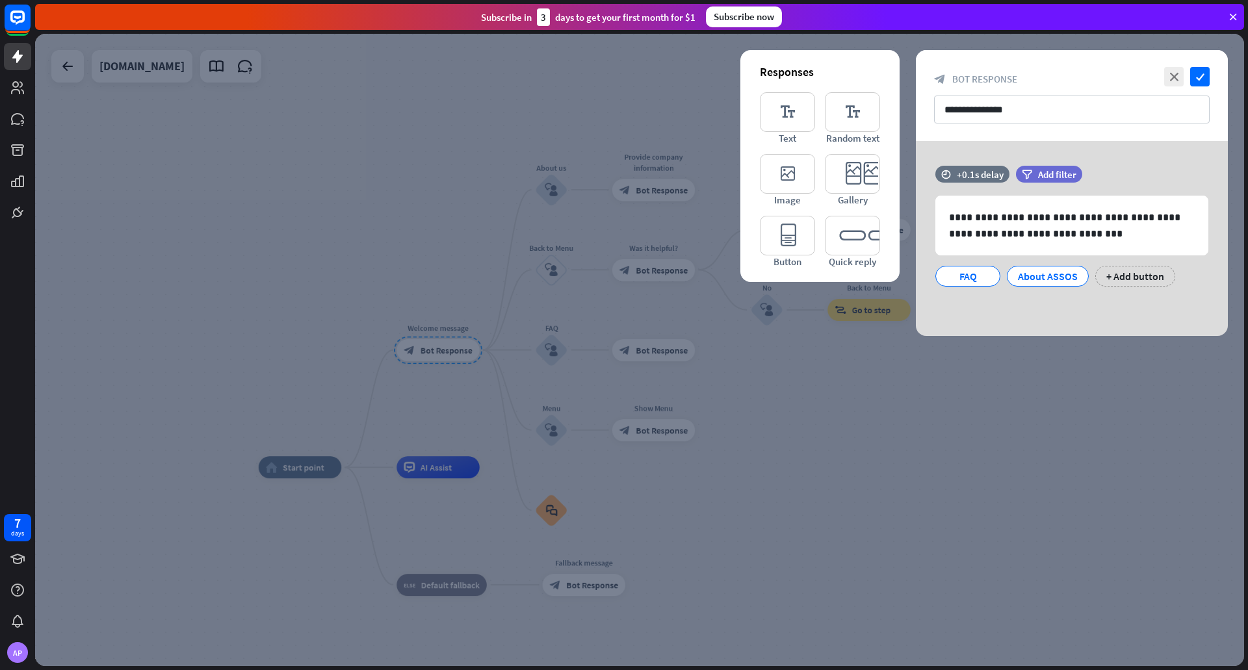
click at [789, 381] on div at bounding box center [639, 350] width 1209 height 633
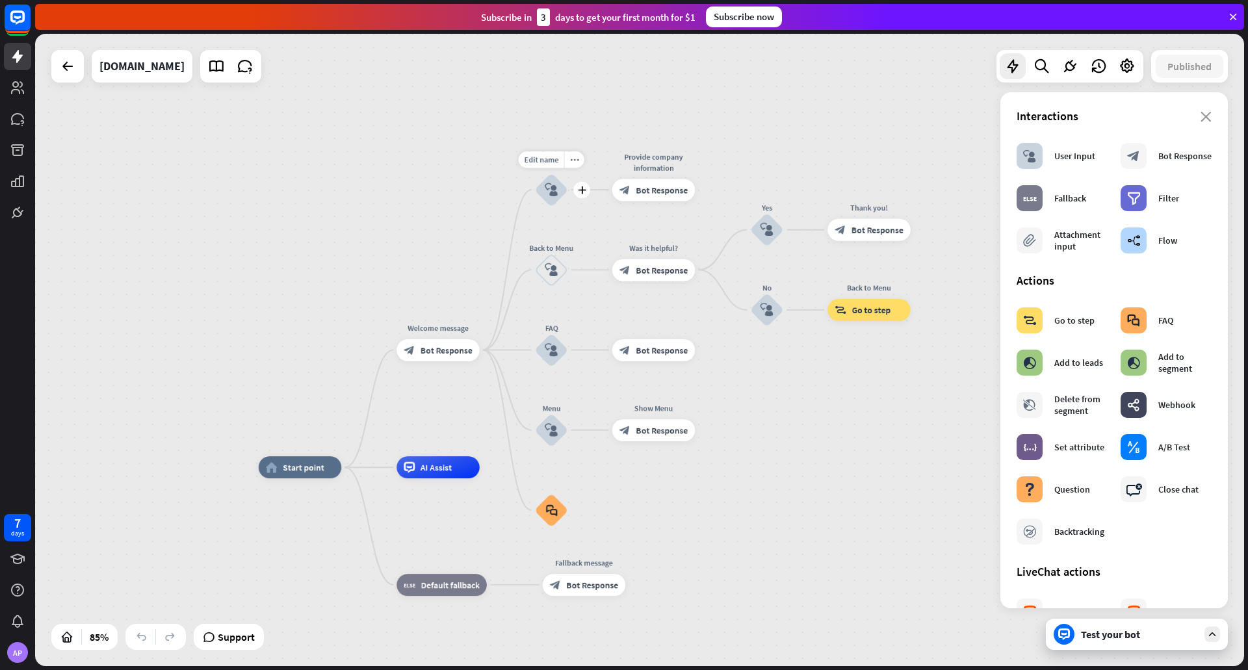
click at [549, 188] on icon "block_user_input" at bounding box center [551, 189] width 13 height 13
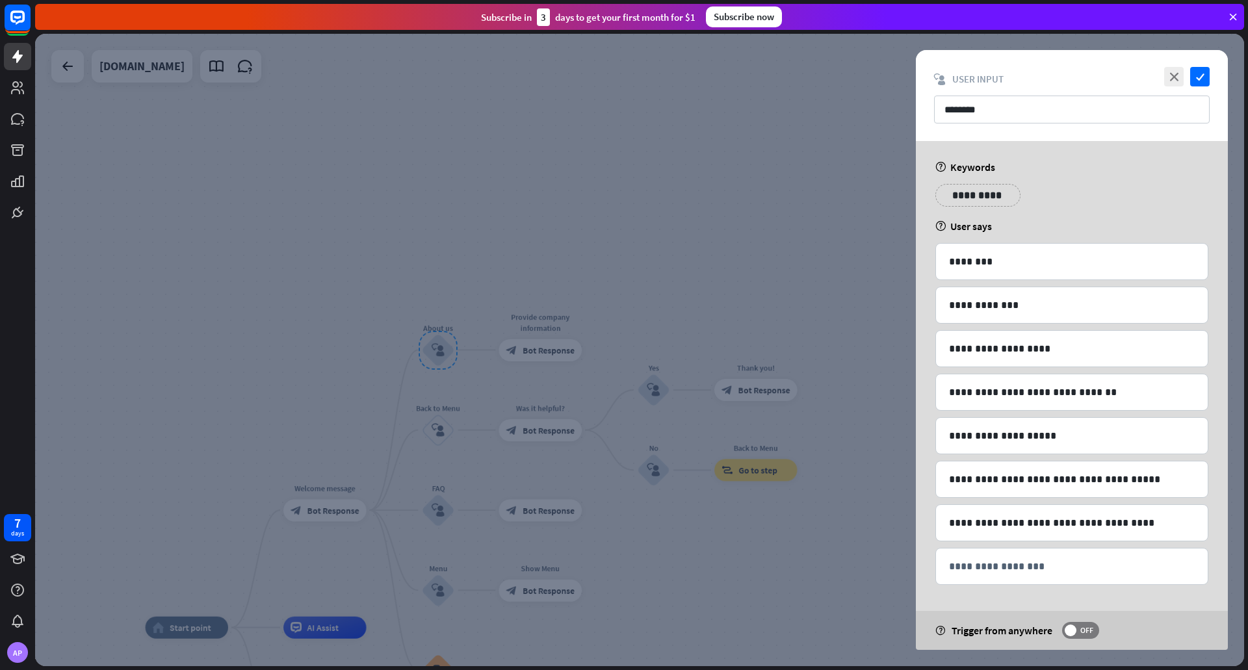
click at [562, 489] on div at bounding box center [639, 350] width 1209 height 633
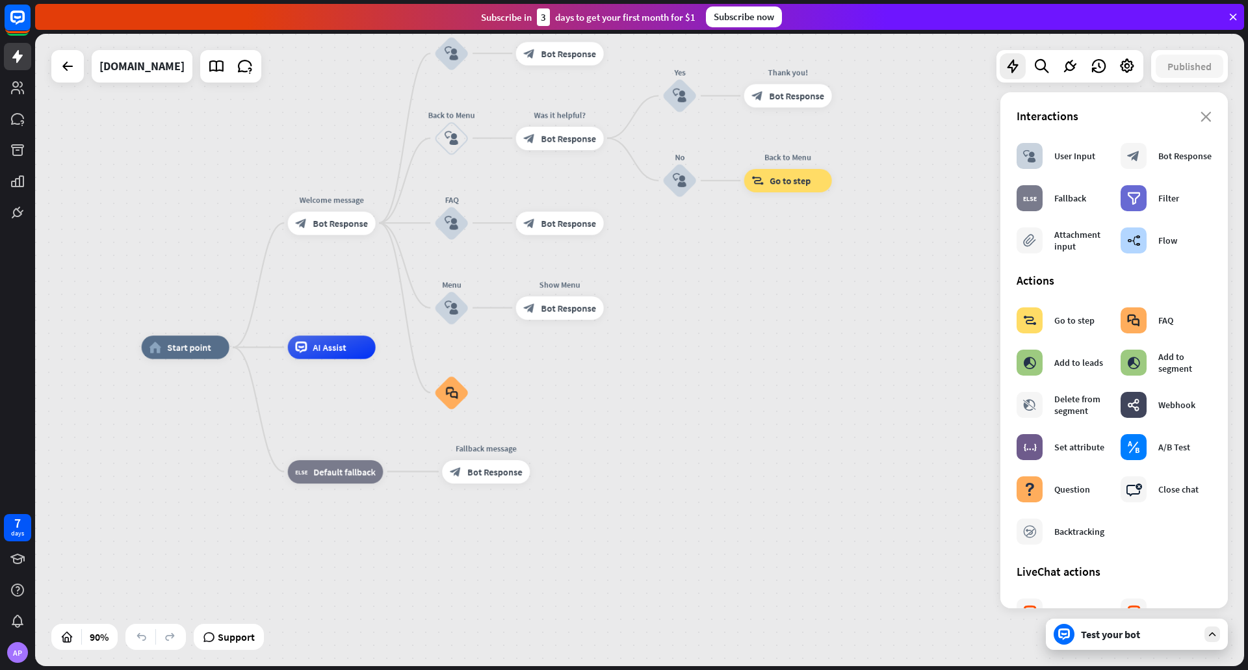
drag, startPoint x: 633, startPoint y: 531, endPoint x: 669, endPoint y: 281, distance: 252.8
click at [683, 277] on div "home_2 Start point Welcome message block_bot_response Bot Response About us blo…" at bounding box center [639, 350] width 1209 height 633
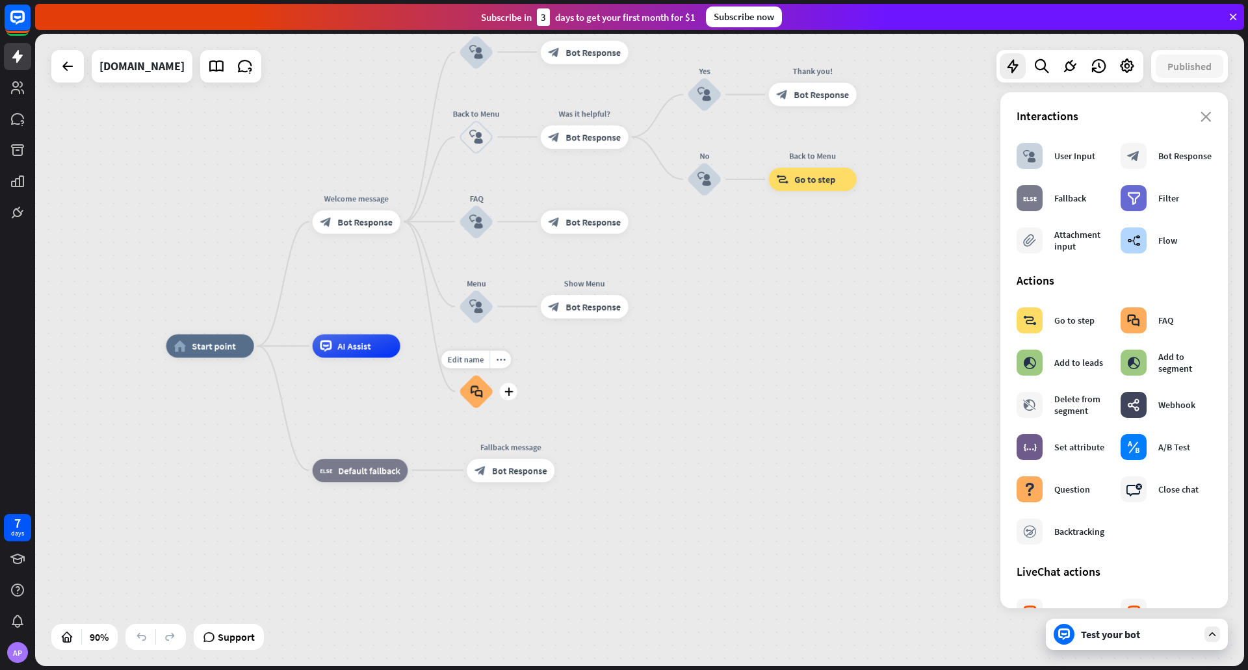
click at [479, 396] on icon "block_faq" at bounding box center [476, 391] width 12 height 13
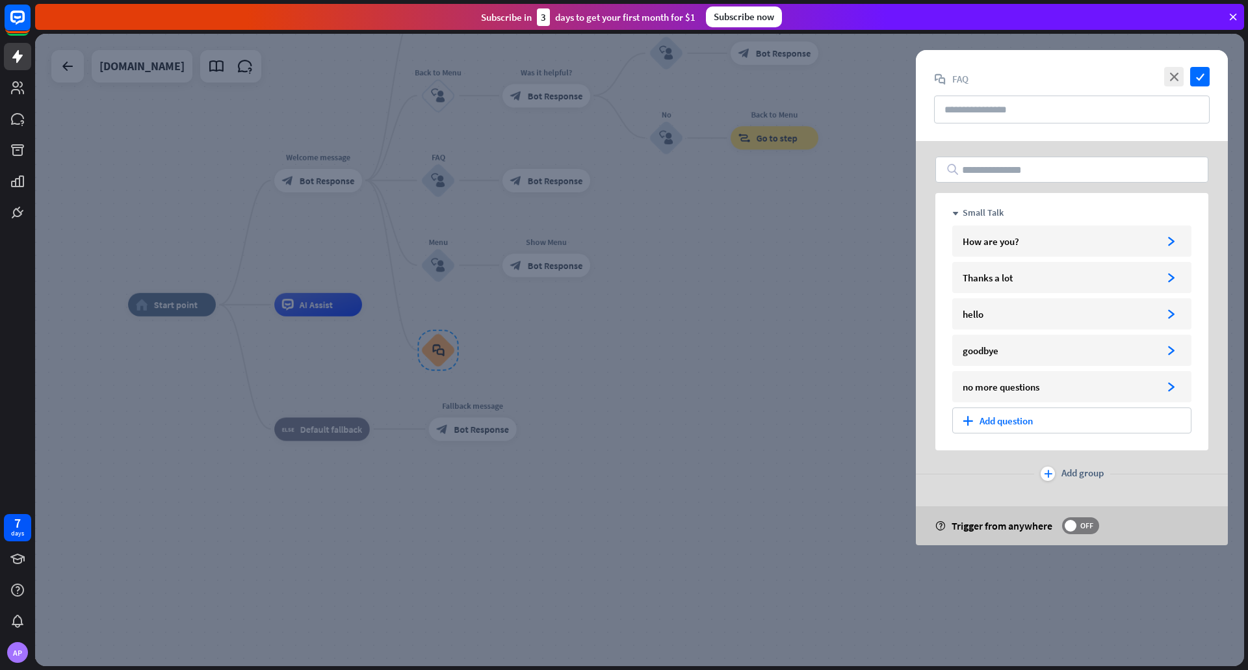
drag, startPoint x: 517, startPoint y: 389, endPoint x: 619, endPoint y: 494, distance: 146.7
click at [619, 494] on div at bounding box center [639, 350] width 1209 height 633
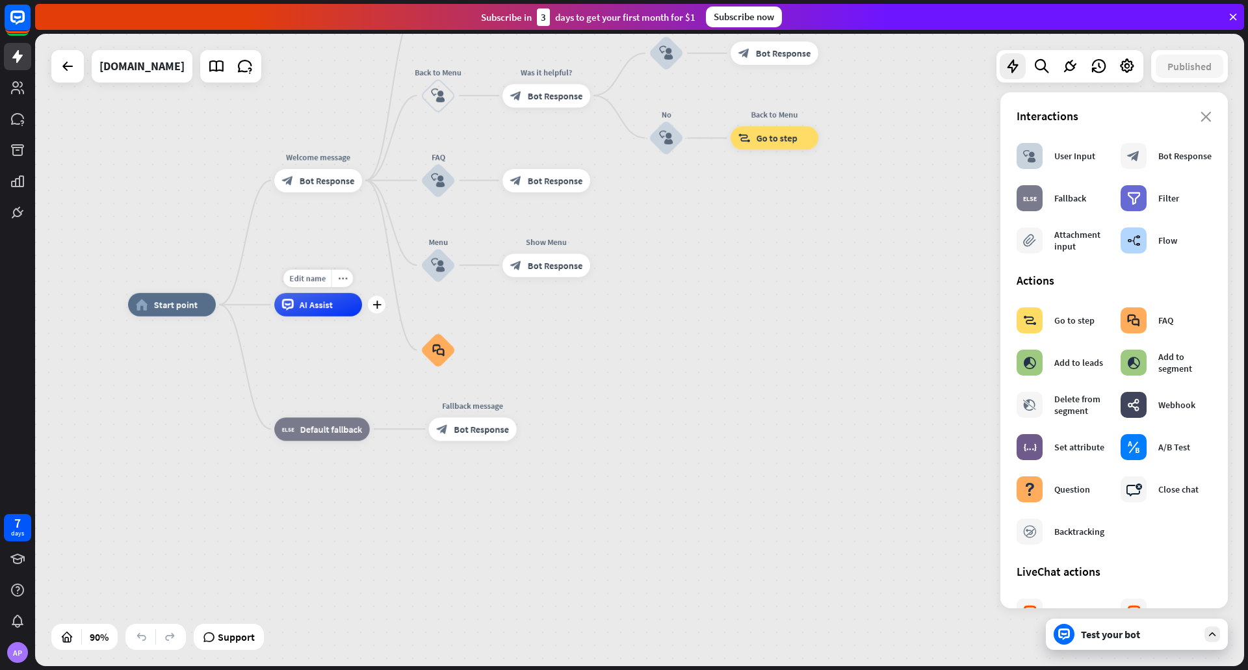
click at [311, 308] on span "AI Assist" at bounding box center [316, 305] width 33 height 12
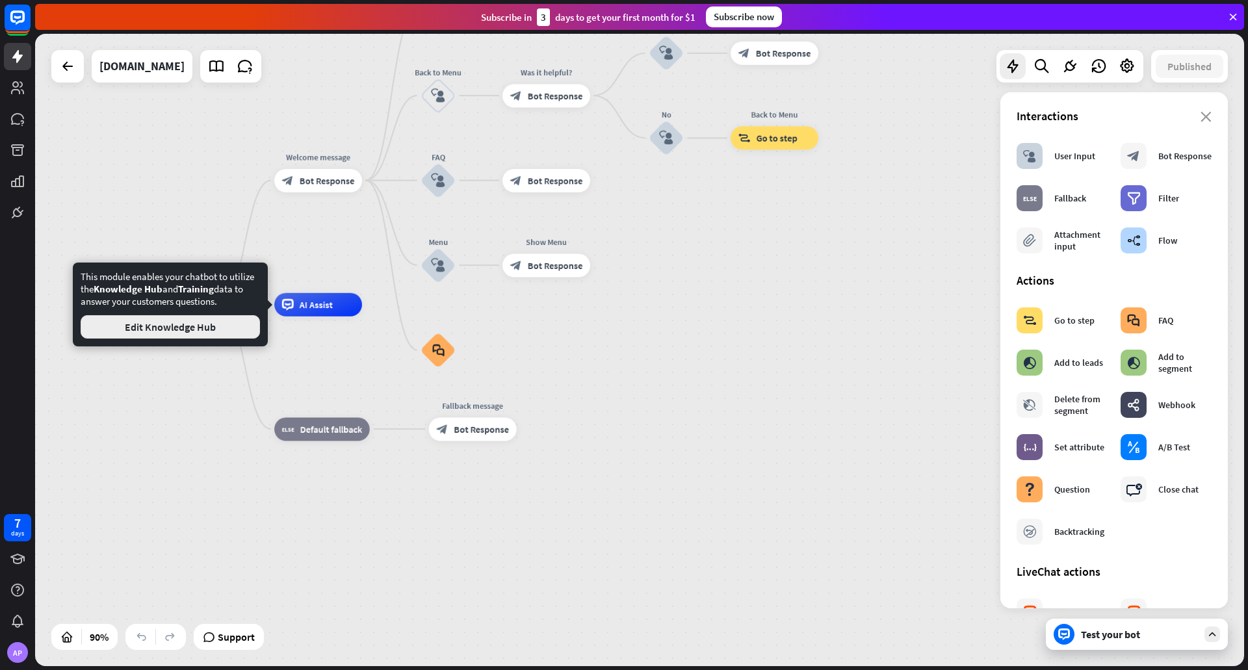
click at [210, 328] on button "Edit Knowledge Hub" at bounding box center [170, 326] width 179 height 23
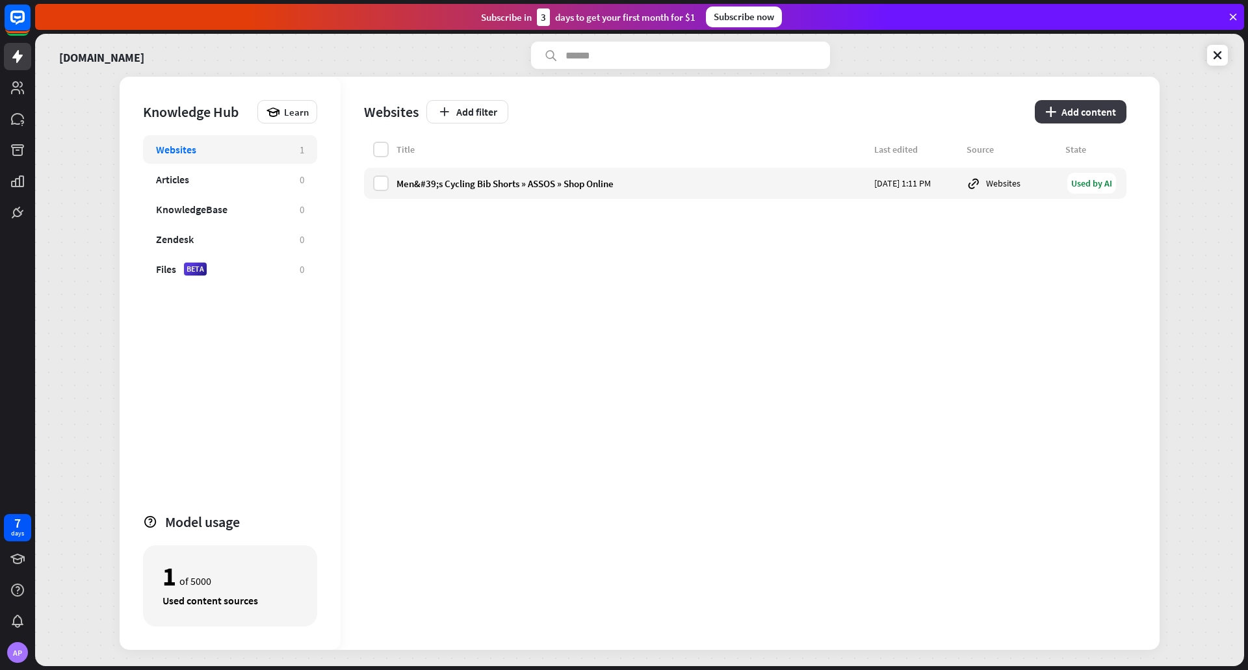
click at [1053, 110] on icon "plus" at bounding box center [1050, 112] width 11 height 10
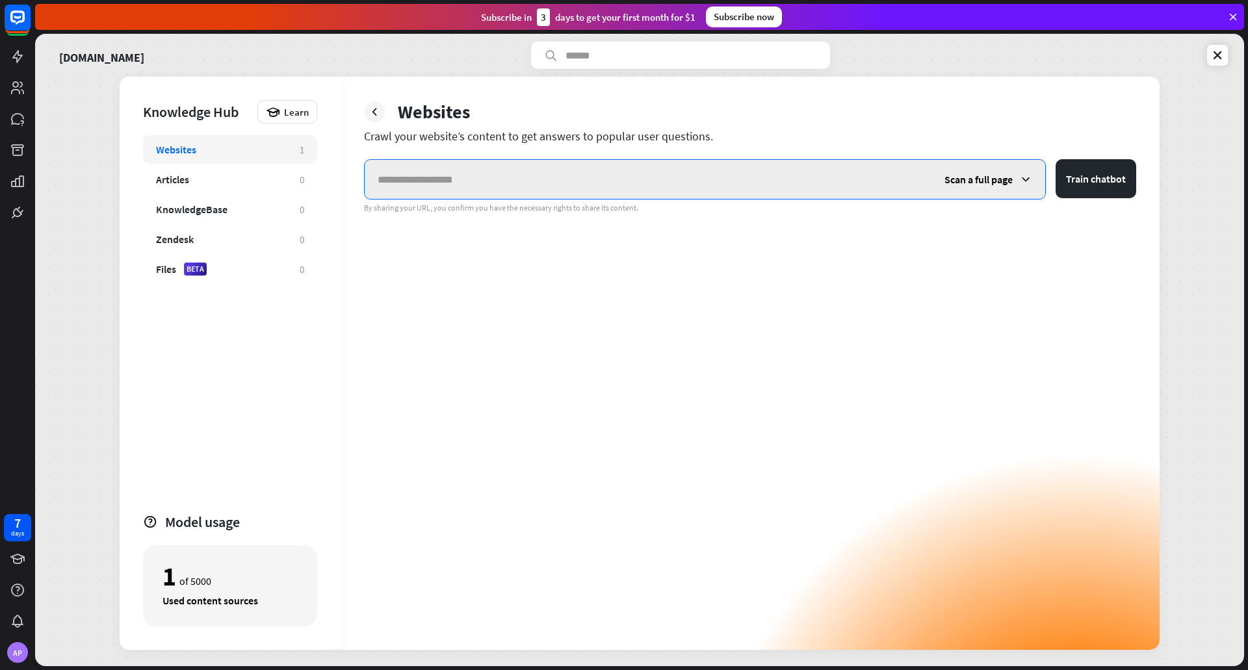
click at [642, 168] on input "text" at bounding box center [648, 179] width 567 height 39
paste input "**********"
type input "**********"
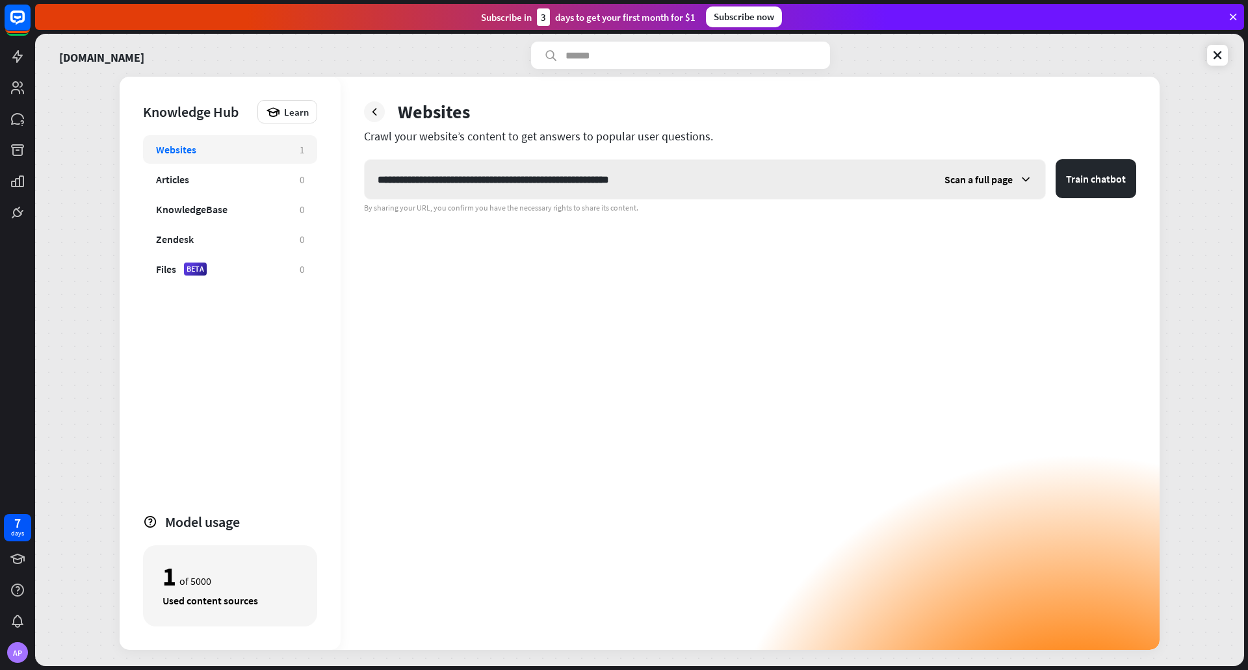
click at [1020, 183] on icon at bounding box center [1025, 179] width 13 height 13
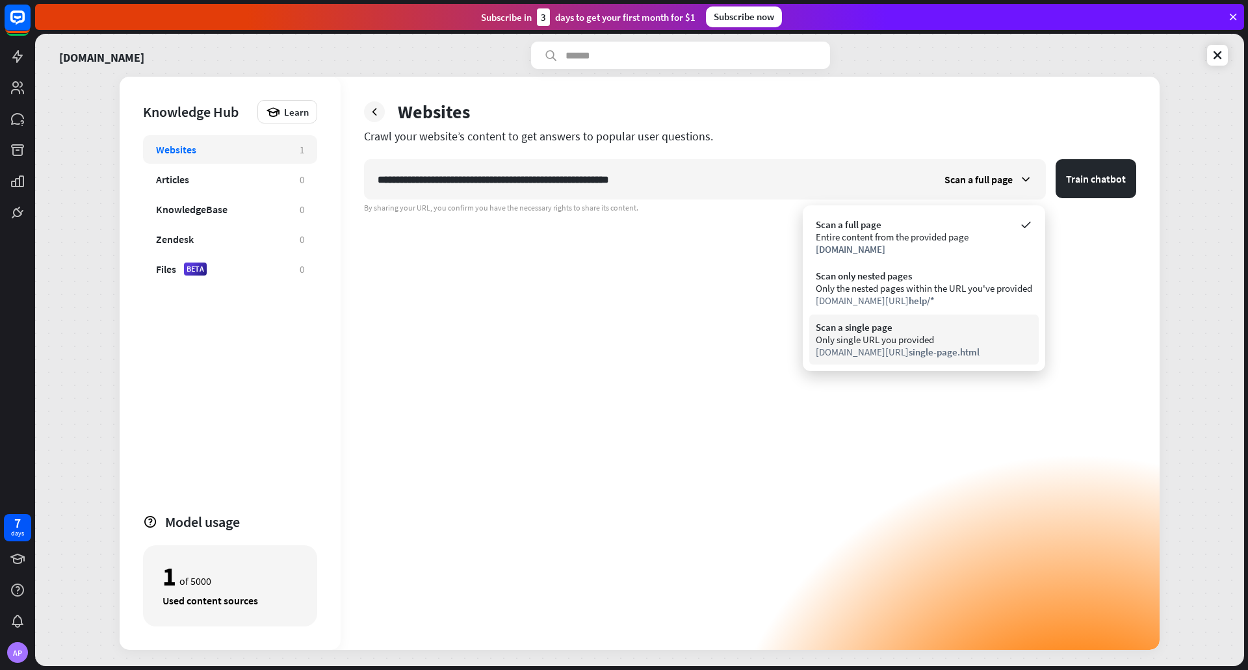
click at [900, 317] on div "Scan a single page Only single URL you provided [DOMAIN_NAME][URL] single-page.…" at bounding box center [924, 340] width 230 height 50
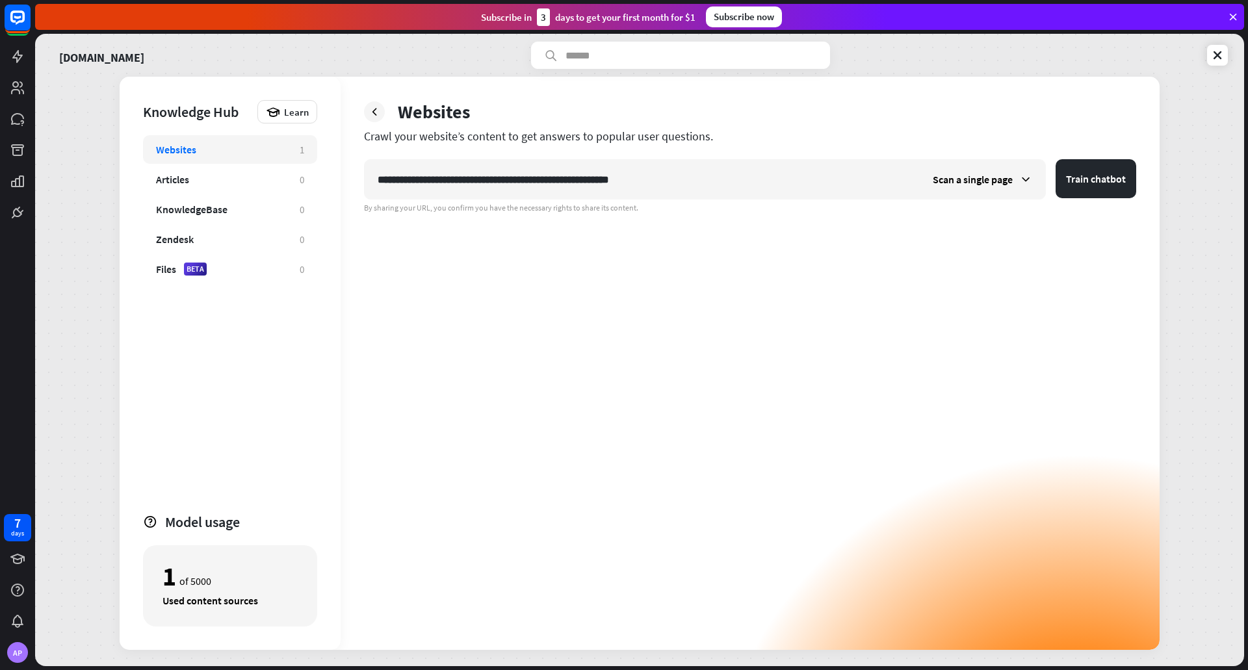
click at [1141, 150] on div "**********" at bounding box center [750, 363] width 819 height 573
click at [1090, 185] on button "Train chatbot" at bounding box center [1096, 178] width 81 height 39
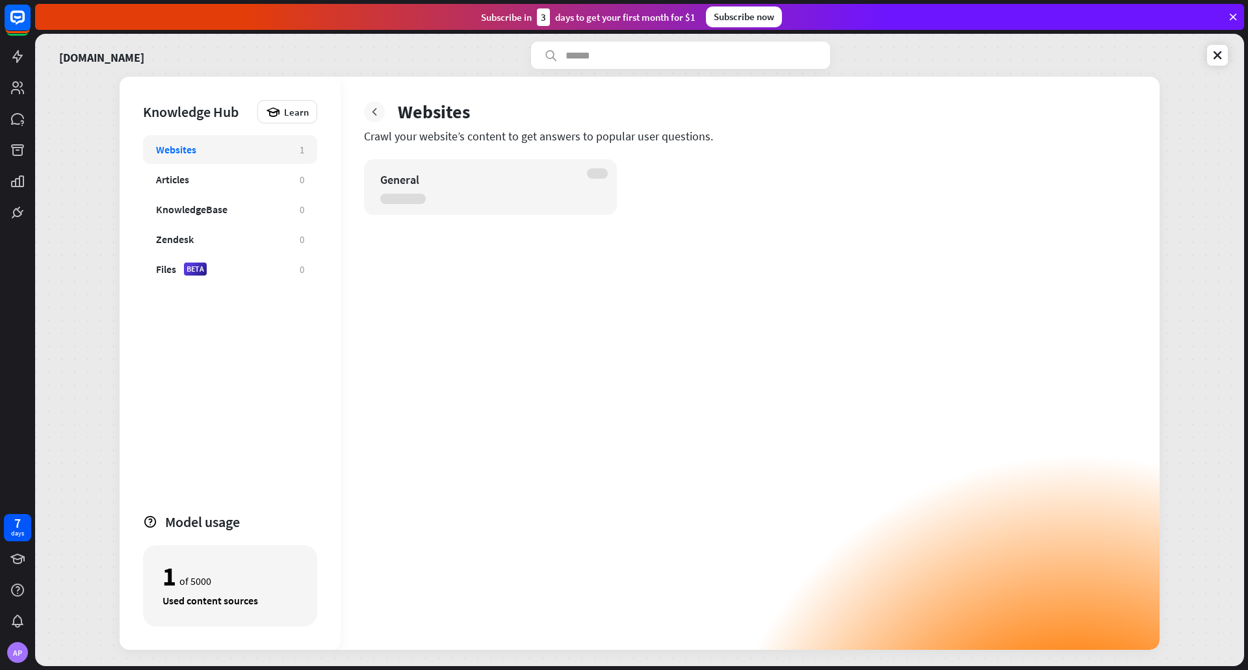
click at [373, 111] on icon at bounding box center [374, 111] width 13 height 13
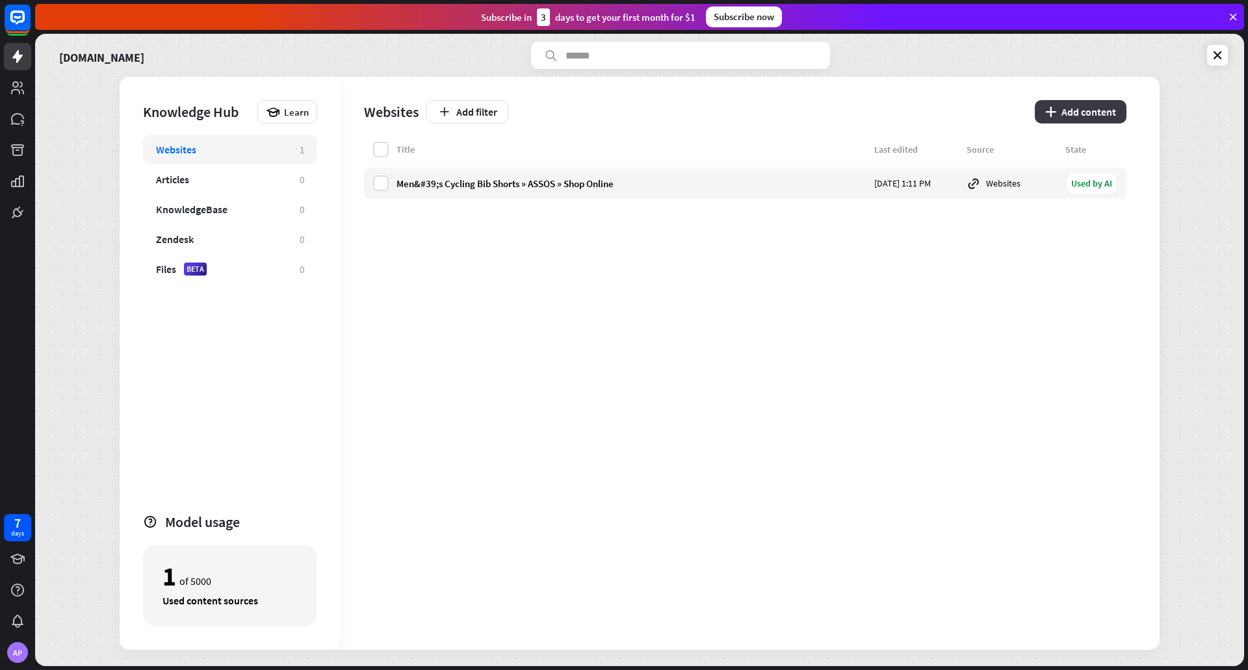
click at [1088, 110] on button "plus Add content" at bounding box center [1081, 111] width 92 height 23
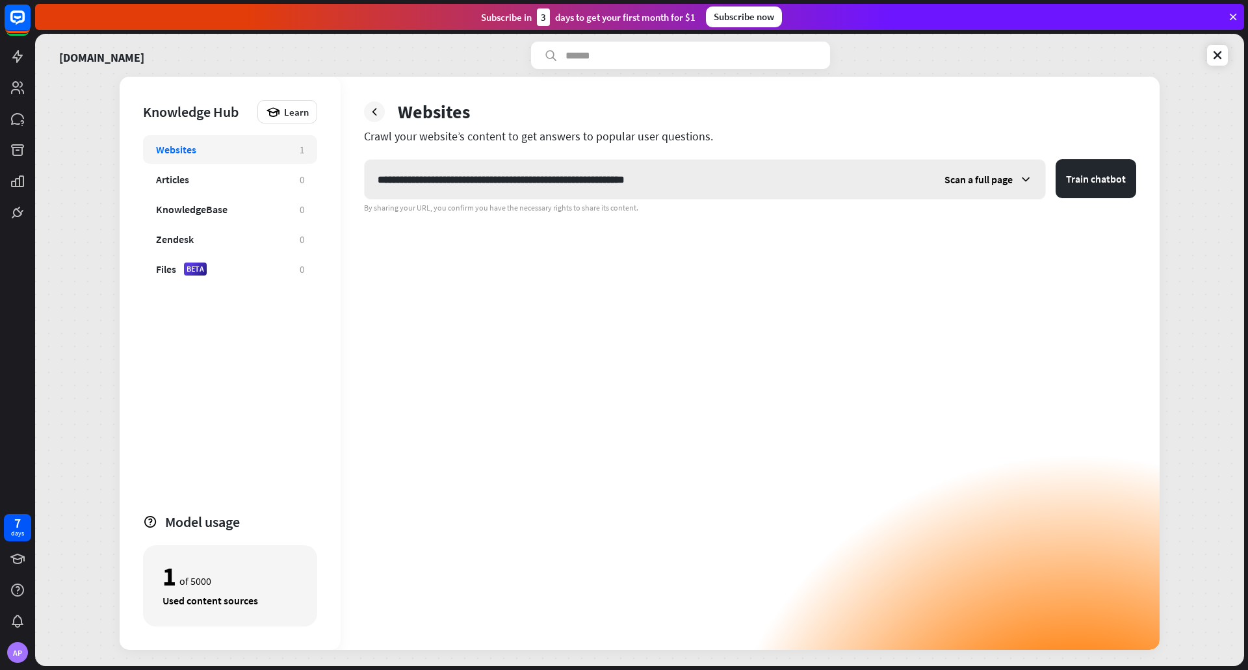
type input "**********"
click at [997, 177] on span "Scan a full page" at bounding box center [979, 179] width 68 height 13
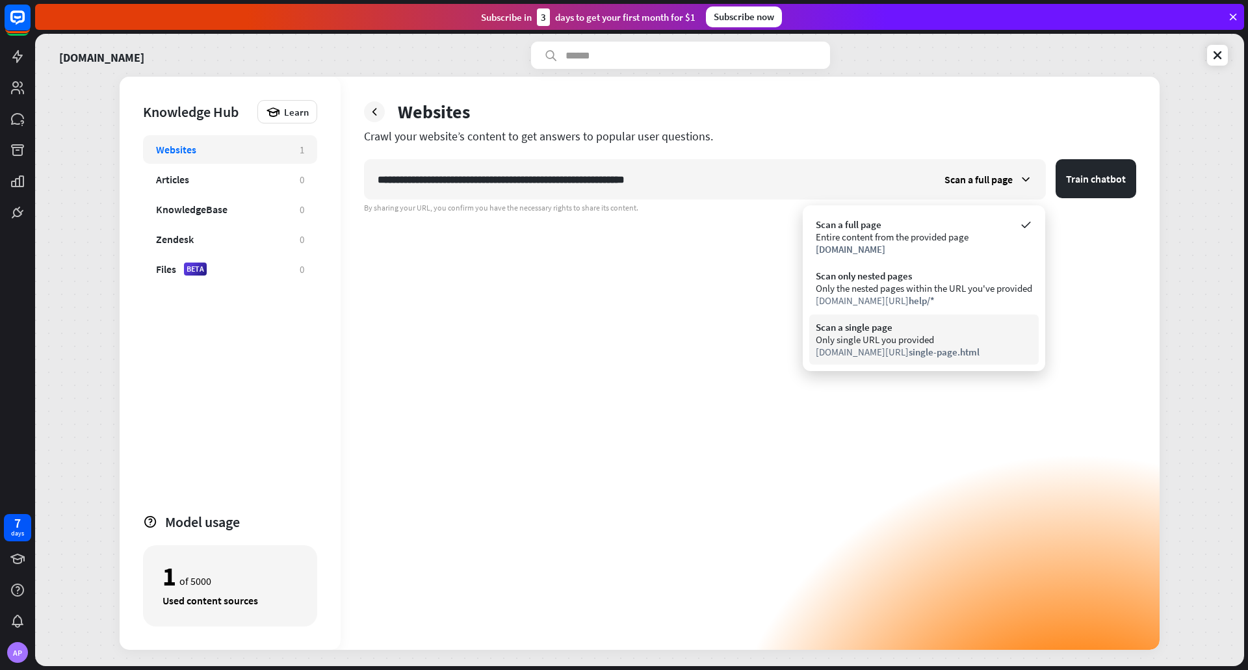
click at [937, 332] on div "Scan a single page" at bounding box center [924, 327] width 216 height 12
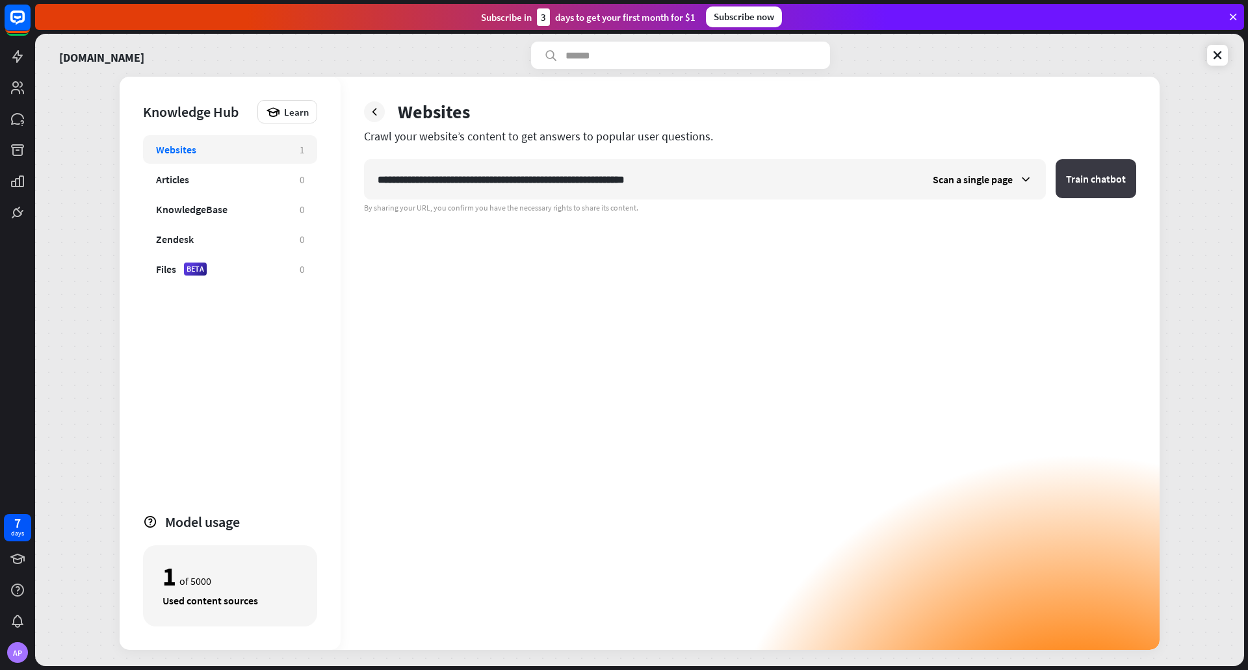
click at [1128, 161] on button "Train chatbot" at bounding box center [1096, 178] width 81 height 39
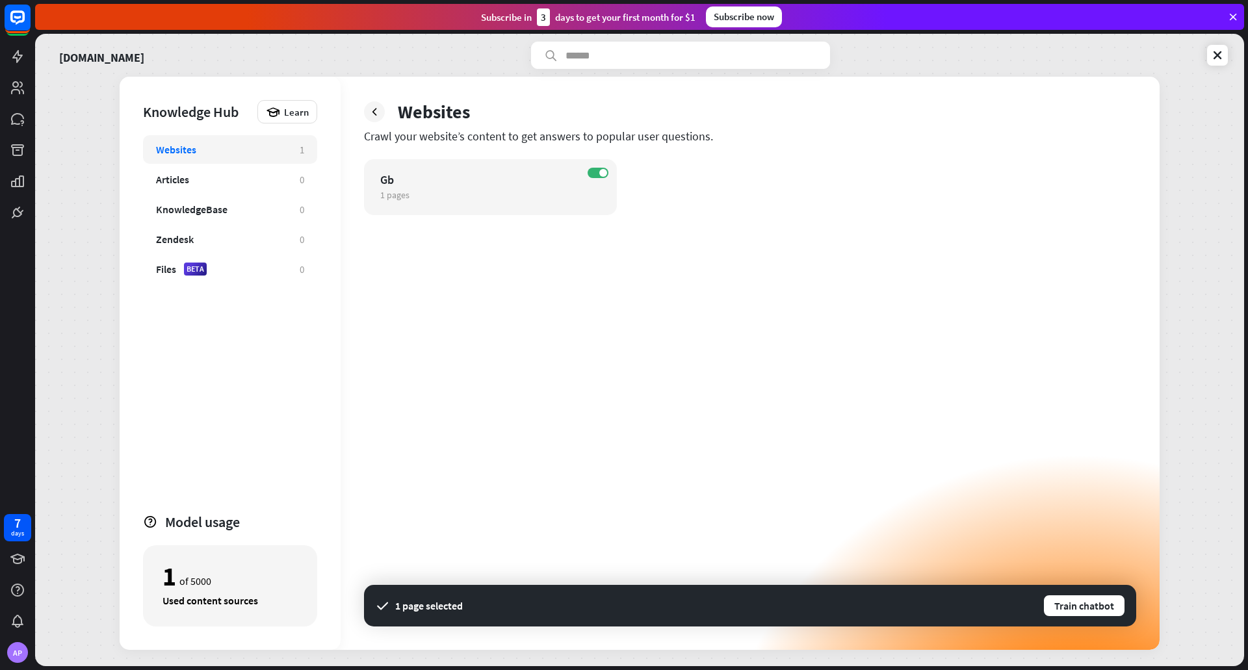
click at [377, 116] on icon at bounding box center [374, 111] width 13 height 13
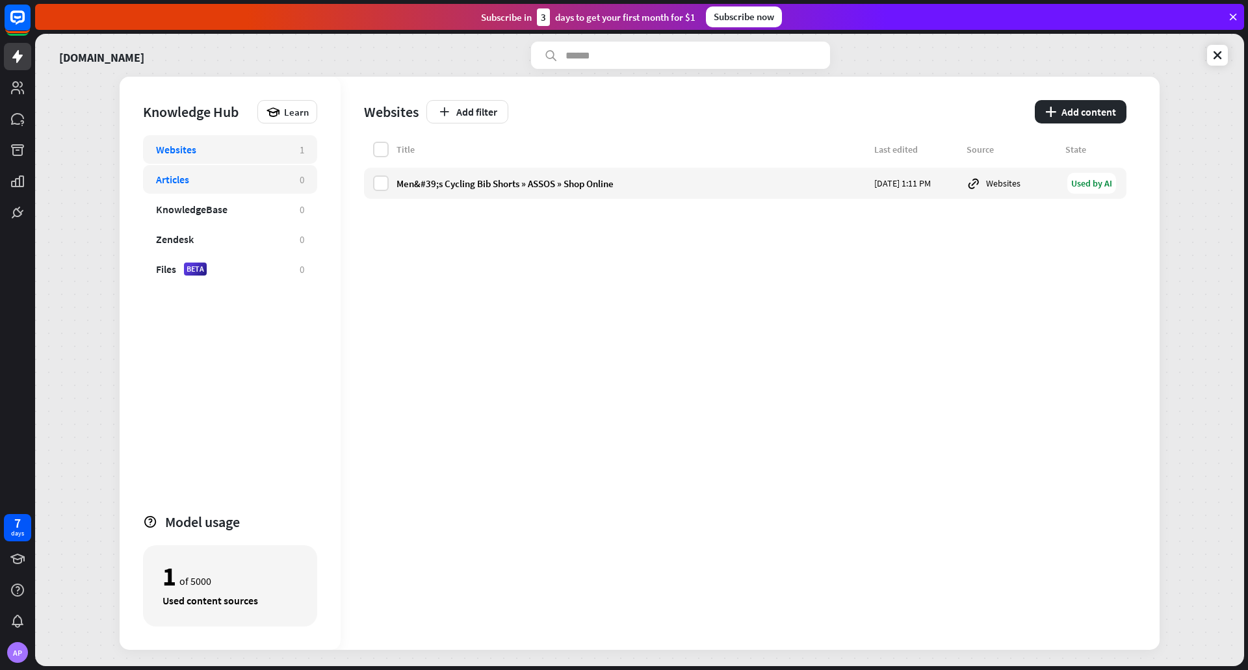
click at [176, 189] on div "Articles 0" at bounding box center [230, 179] width 174 height 29
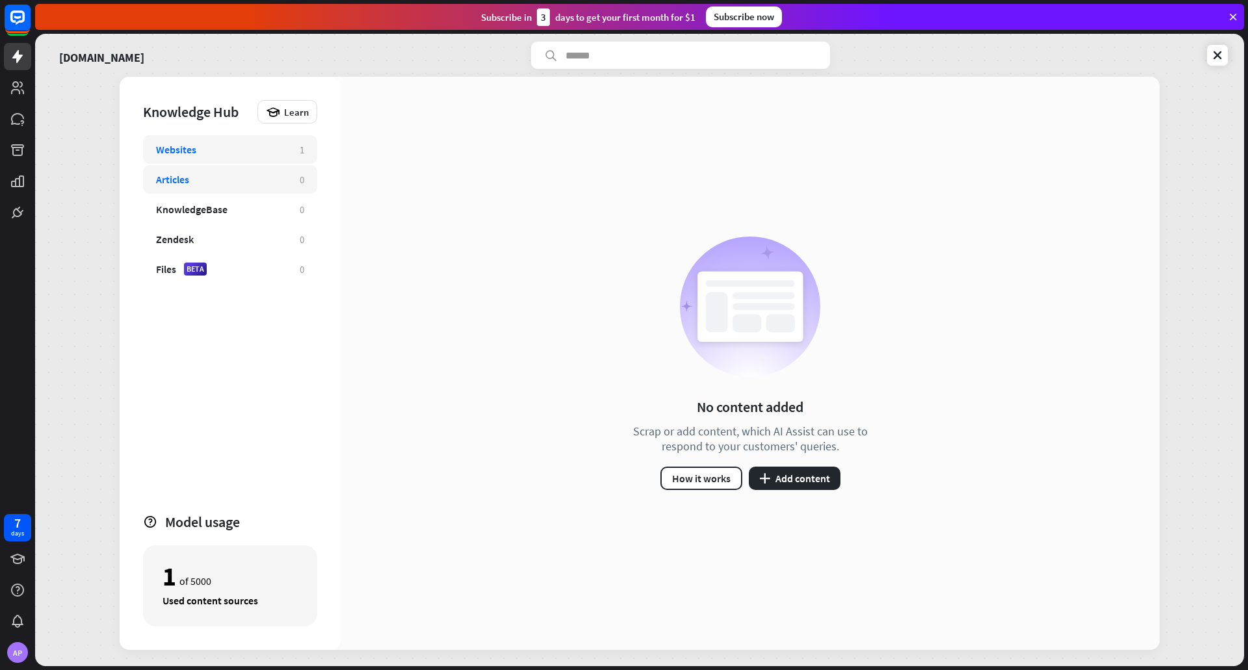
click at [204, 161] on div "Websites 1" at bounding box center [230, 149] width 174 height 29
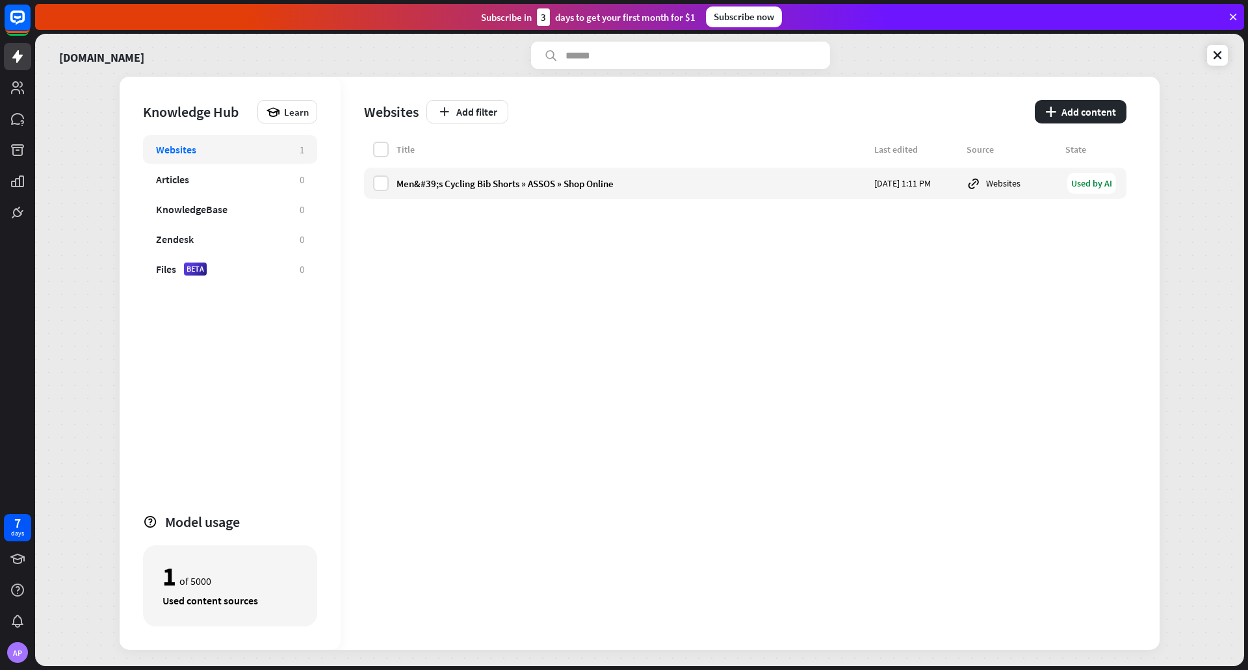
click at [230, 151] on div "Websites" at bounding box center [221, 149] width 131 height 13
